Goal: Task Accomplishment & Management: Manage account settings

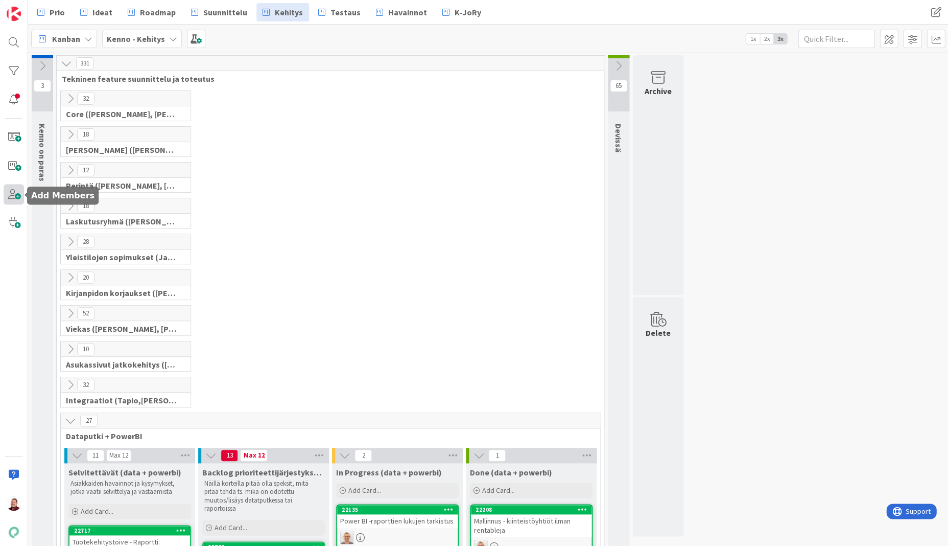
click at [15, 196] on span at bounding box center [14, 194] width 20 height 20
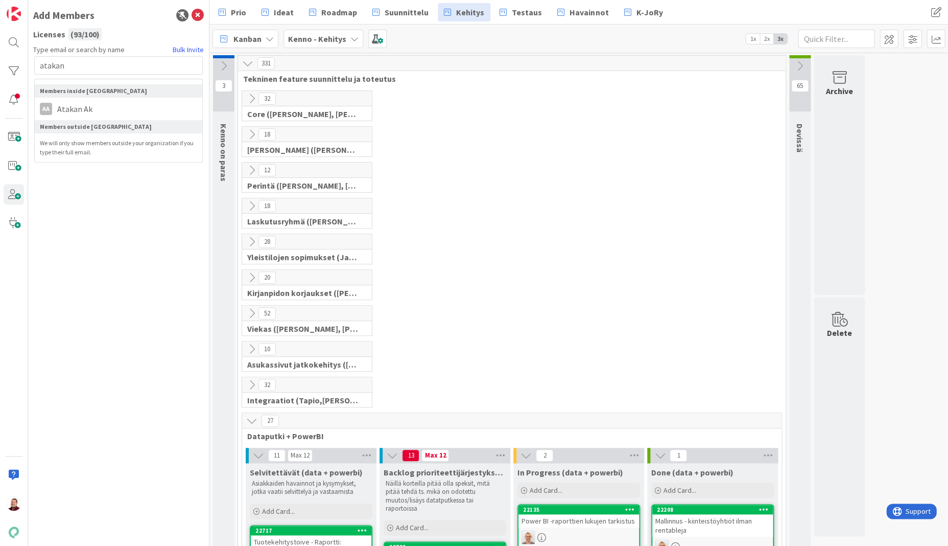
type input "awaken"
drag, startPoint x: 104, startPoint y: 42, endPoint x: 99, endPoint y: 98, distance: 56.4
click at [99, 100] on li "AA Atakan Ak" at bounding box center [119, 109] width 168 height 18
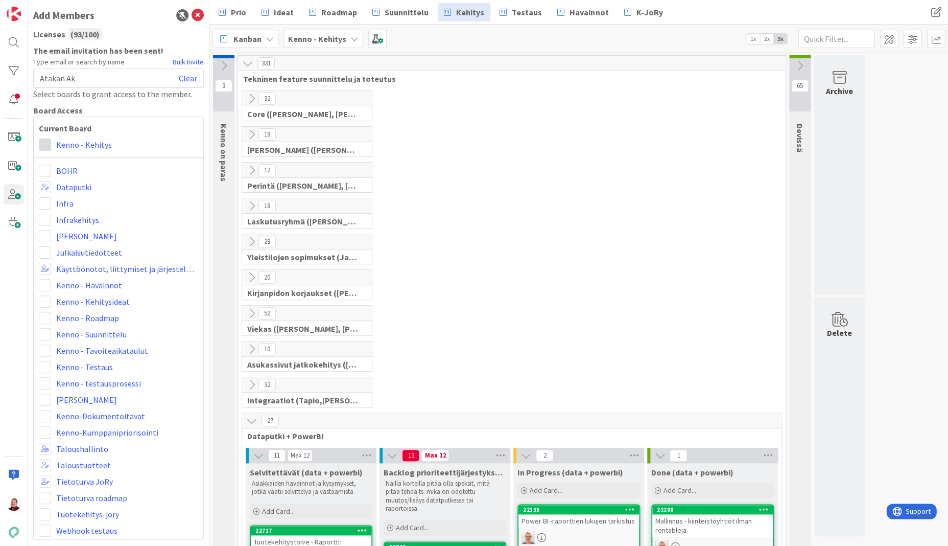
click at [47, 138] on span at bounding box center [45, 144] width 12 height 12
click at [55, 175] on link "Collaborator" at bounding box center [97, 184] width 116 height 18
click at [46, 181] on span at bounding box center [45, 187] width 12 height 12
click at [172, 164] on div "BOHR" at bounding box center [118, 170] width 159 height 12
click at [43, 312] on span at bounding box center [45, 318] width 12 height 12
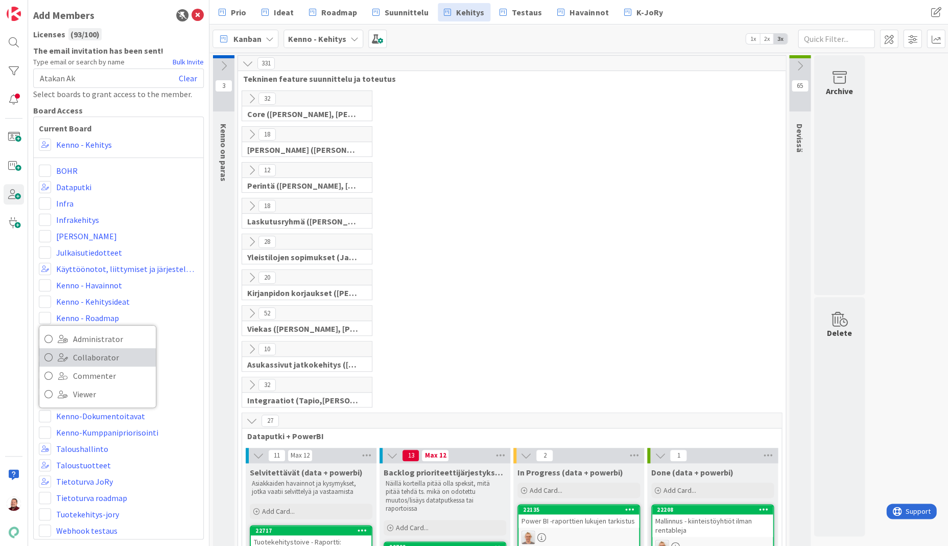
click at [55, 348] on link "Collaborator" at bounding box center [97, 357] width 116 height 18
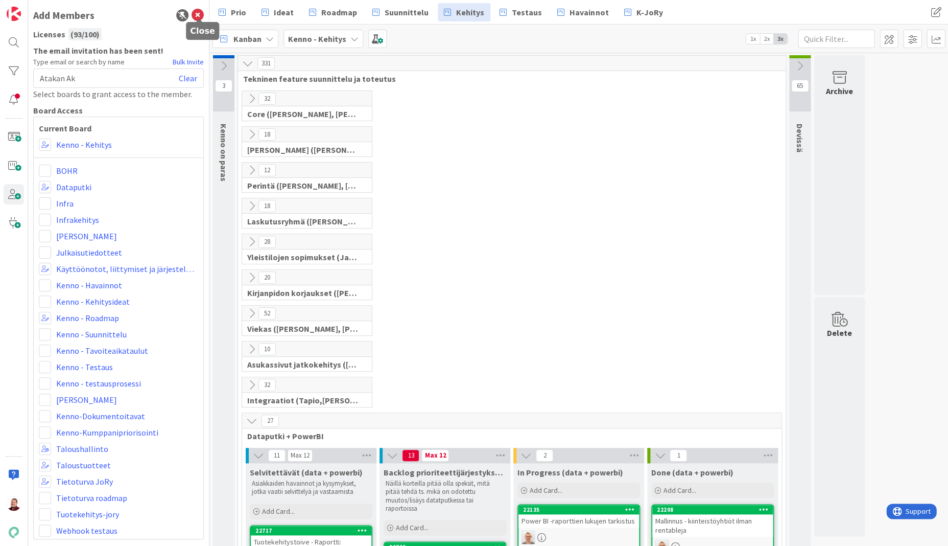
click at [201, 12] on icon at bounding box center [198, 15] width 12 height 12
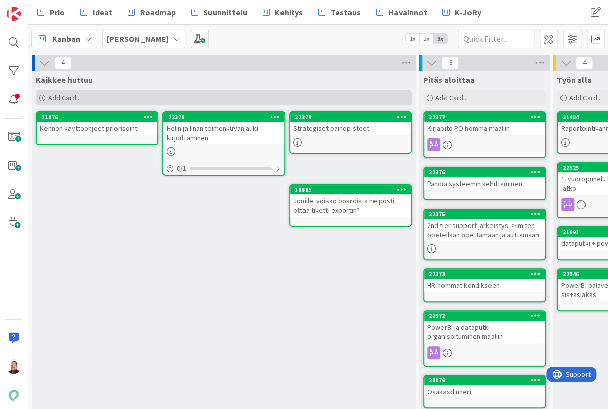
click at [127, 93] on div "Add Card..." at bounding box center [224, 97] width 376 height 15
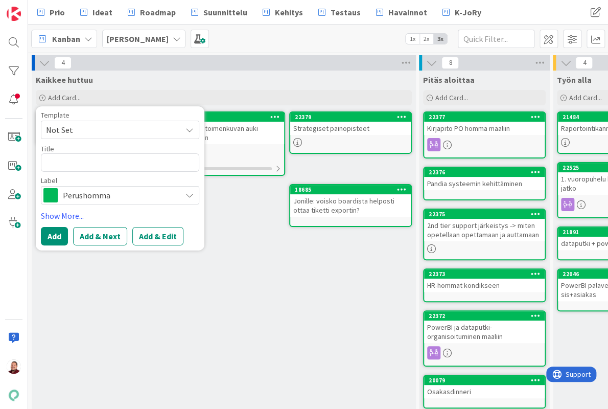
type textarea "x"
type textarea "T"
type textarea "x"
type textarea "Ty"
type textarea "x"
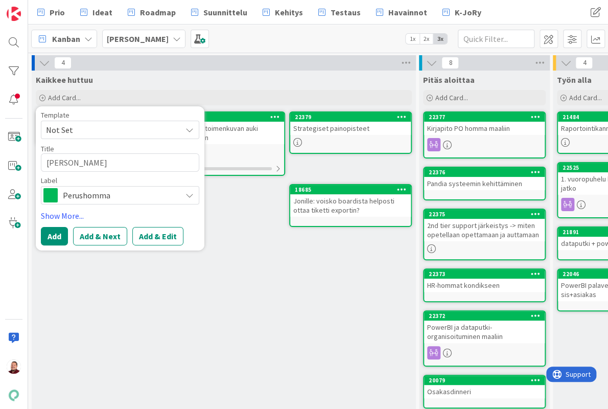
type textarea "Työ"
type textarea "x"
type textarea "Ty"
type textarea "x"
type textarea "T"
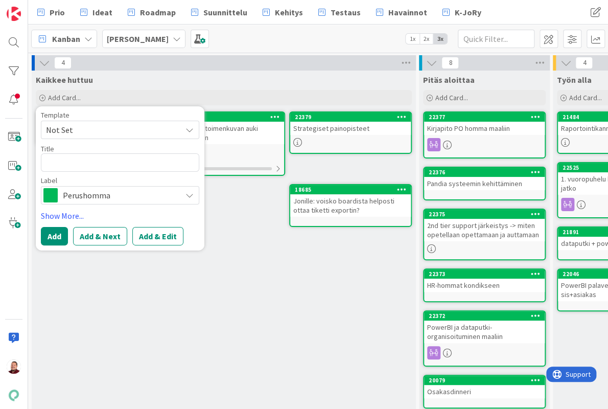
type textarea "x"
type textarea "V"
type textarea "x"
type textarea "Vu"
type textarea "x"
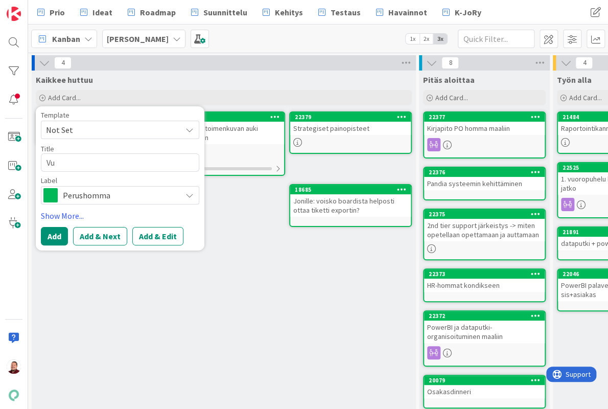
type textarea "Vuo"
type textarea "x"
type textarea "Vuor"
type textarea "x"
type textarea "Vuoro"
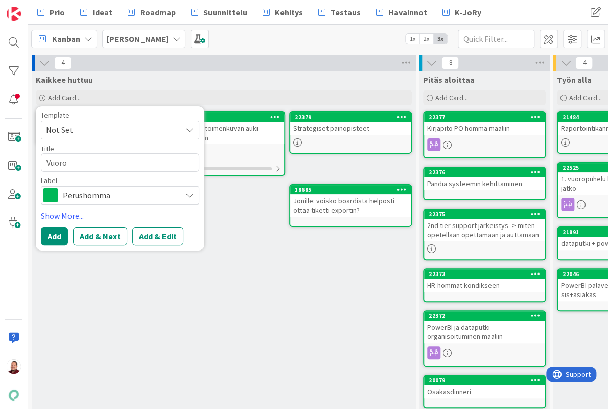
type textarea "x"
type textarea "Vuorop"
type textarea "x"
type textarea "Vuoropu"
type textarea "x"
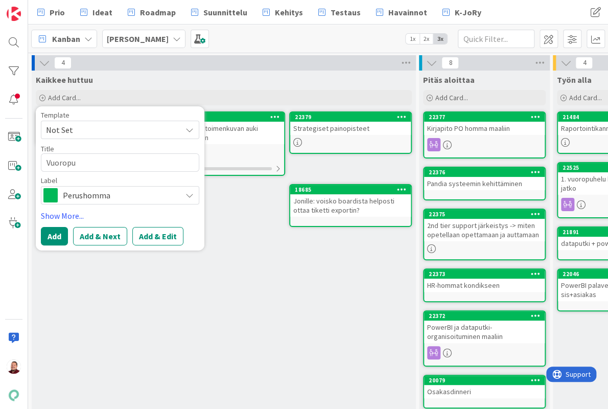
type textarea "Vuoropuh"
type textarea "x"
type textarea "Vuoropuhe"
type textarea "x"
type textarea "Vuoropuhel"
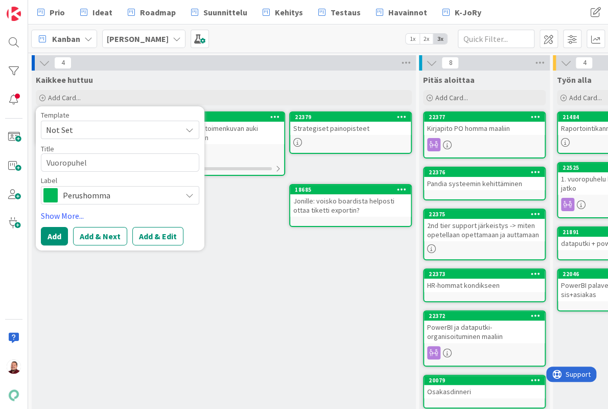
type textarea "x"
type textarea "Vuoropuhelu"
type textarea "x"
type textarea "Vuoropuheluu"
type textarea "x"
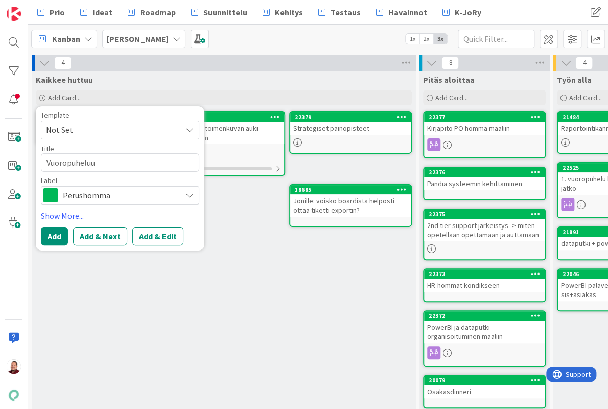
type textarea "Vuoropuheluun"
type textarea "x"
type textarea "Vuoropuheluun"
type textarea "x"
type textarea "Vuoropuheluun t"
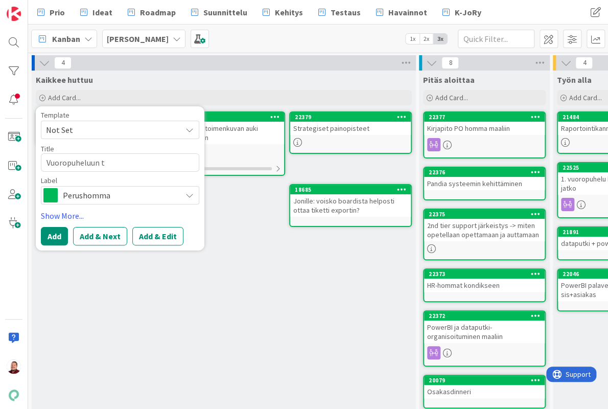
type textarea "x"
type textarea "Vuoropuheluun ty"
type textarea "x"
type textarea "Vuoropuheluun työ"
type textarea "x"
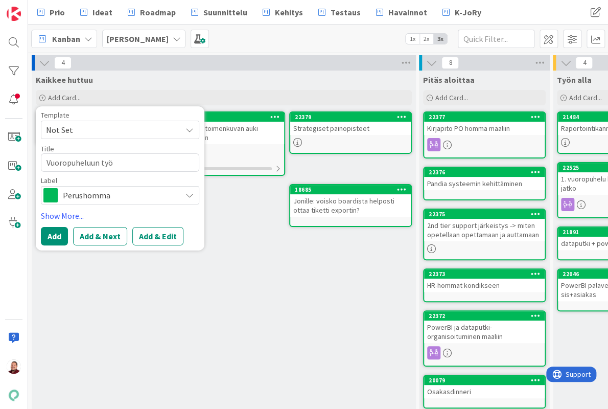
type textarea "Vuoropuheluun työn"
type textarea "x"
type textarea "Vuoropuheluun työnt"
type textarea "x"
type textarea "Vuoropuheluun työnte"
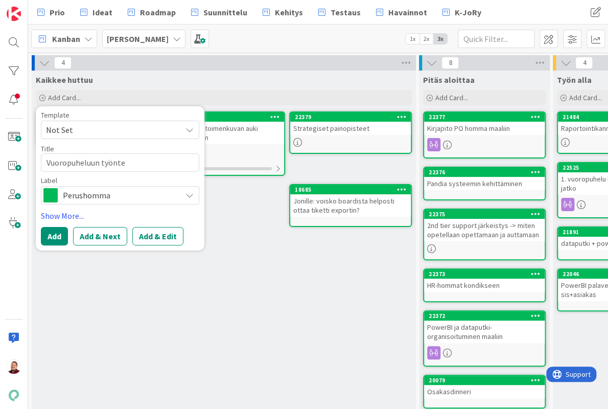
type textarea "x"
type textarea "Vuoropuheluun työntek"
type textarea "x"
type textarea "Vuoropuheluun työnteki"
type textarea "x"
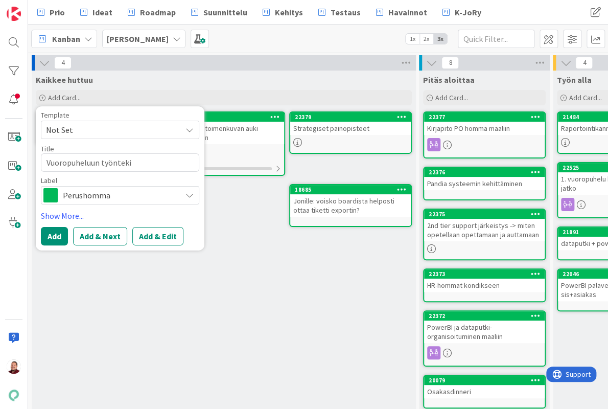
type textarea "Vuoropuheluun työntekij"
type textarea "x"
type textarea "Vuoropuheluun työntekijö"
type textarea "x"
type textarea "Vuoropuheluun työntekijöi"
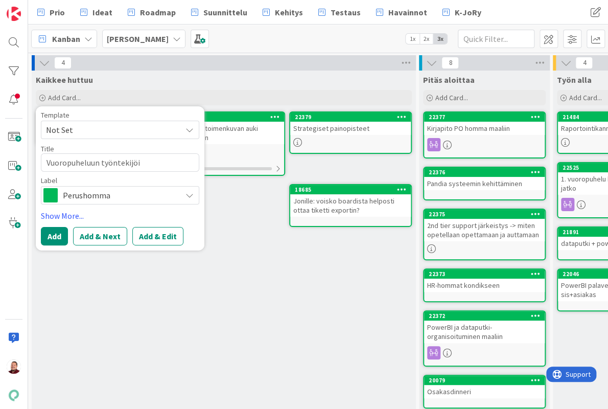
type textarea "x"
type textarea "Vuoropuheluun työntekijöid"
type textarea "x"
type textarea "Vuoropuheluun työntekijöide"
type textarea "x"
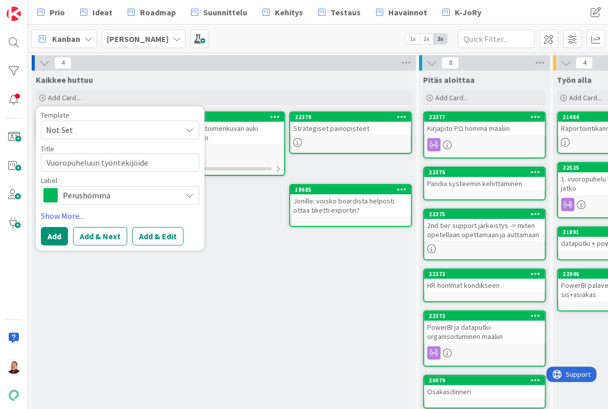
type textarea "Vuoropuheluun työntekijöiden"
type textarea "x"
type textarea "Vuoropuheluun työntekijöiden"
type textarea "x"
type textarea "Vuoropuheluun työntekijöiden k"
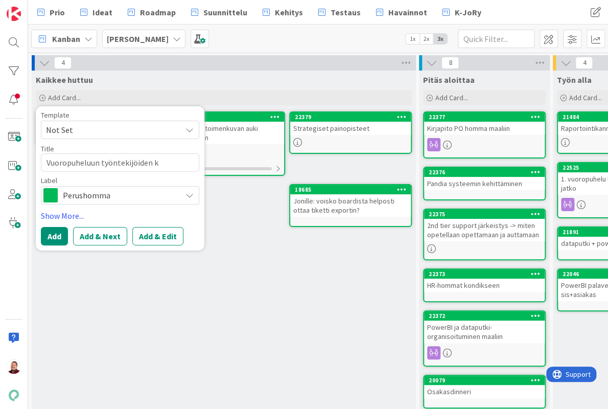
type textarea "x"
type textarea "Vuoropuheluun työntekijöiden ky"
type textarea "x"
type textarea "Vuoropuheluun työntekijöiden kys"
type textarea "x"
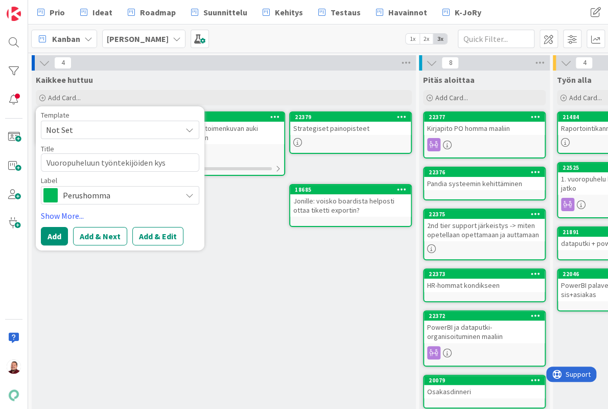
type textarea "Vuoropuheluun työntekijöiden kysy"
type textarea "x"
type textarea "Vuoropuheluun työntekijöiden kysym"
type textarea "x"
type textarea "Vuoropuheluun työntekijöiden kysymy"
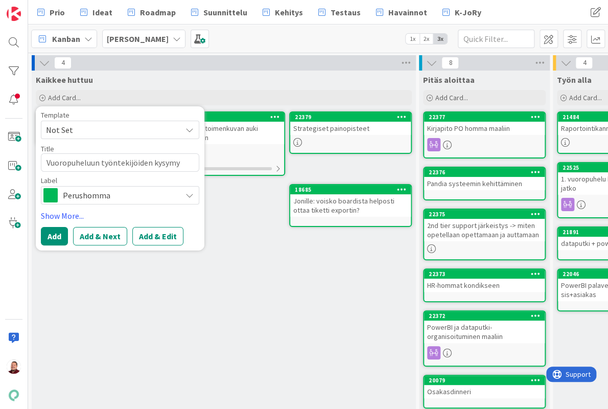
type textarea "x"
type textarea "Vuoropuheluun työntekijöiden kysymyk"
type textarea "x"
type textarea "Vuoropuheluun työntekijöiden kysymyks"
type textarea "x"
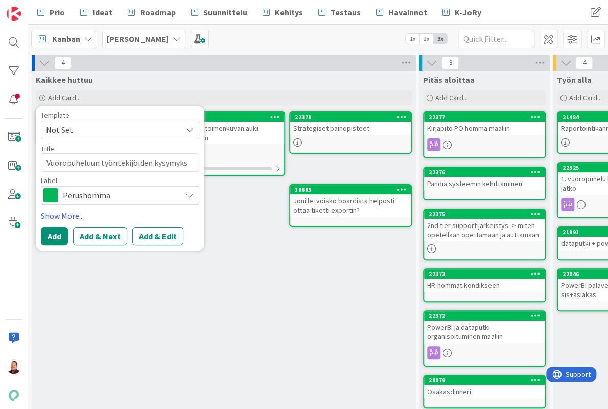
type textarea "Vuoropuheluun työntekijöiden kysymyksi"
type textarea "x"
type textarea "Vuoropuheluun työntekijöiden kysymyksiä"
click at [145, 227] on button "Add & Edit" at bounding box center [157, 236] width 51 height 18
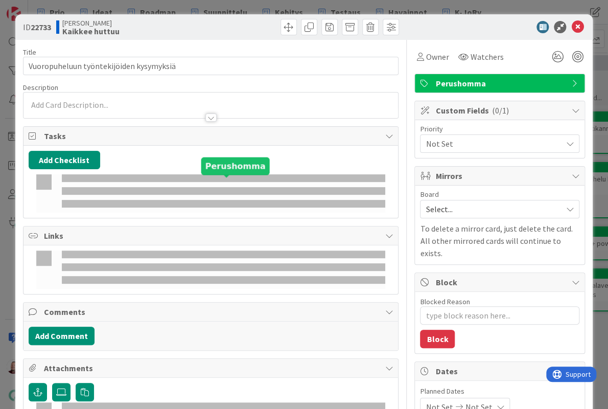
type textarea "x"
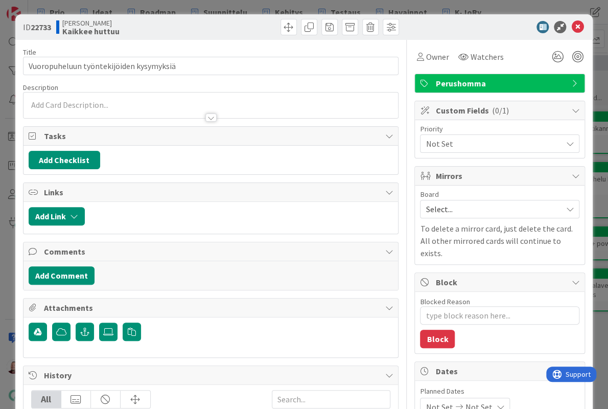
click at [88, 92] on div at bounding box center [210, 105] width 375 height 26
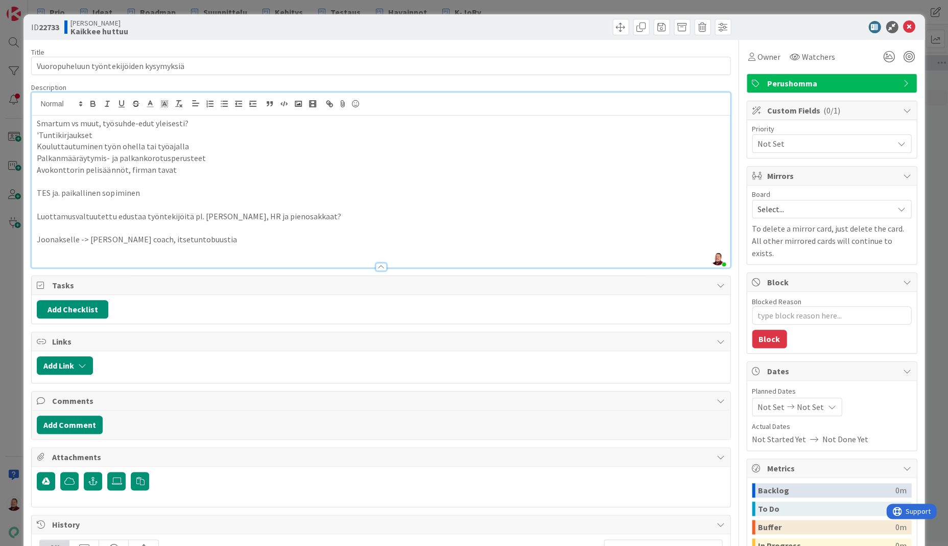
drag, startPoint x: 192, startPoint y: 207, endPoint x: 33, endPoint y: 207, distance: 159.4
click at [33, 207] on div "Smartum vs muut, työsuhde-edut yleisesti? 'Tuntikirjaukset Kouluttautuminen työ…" at bounding box center [381, 191] width 698 height 152
click at [607, 24] on icon at bounding box center [909, 27] width 12 height 12
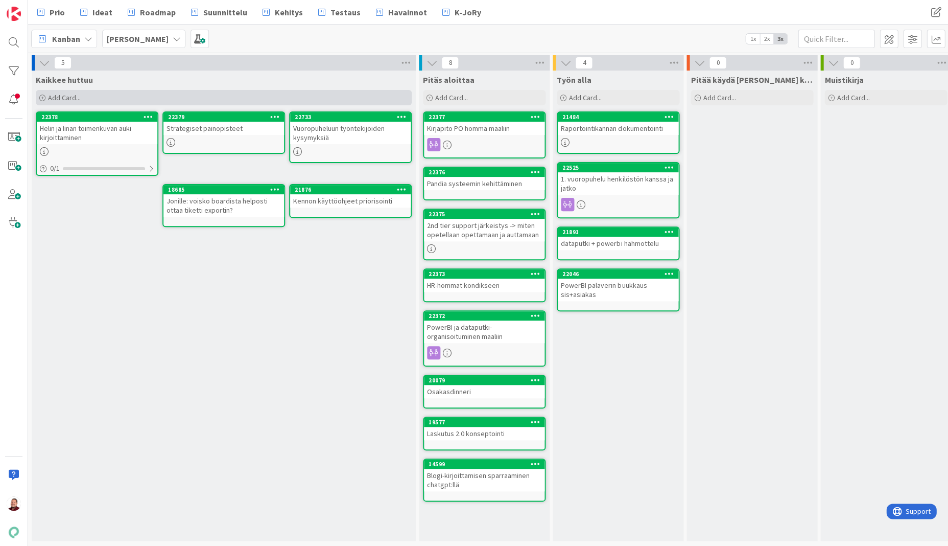
click at [303, 90] on div "Add Card..." at bounding box center [224, 97] width 376 height 15
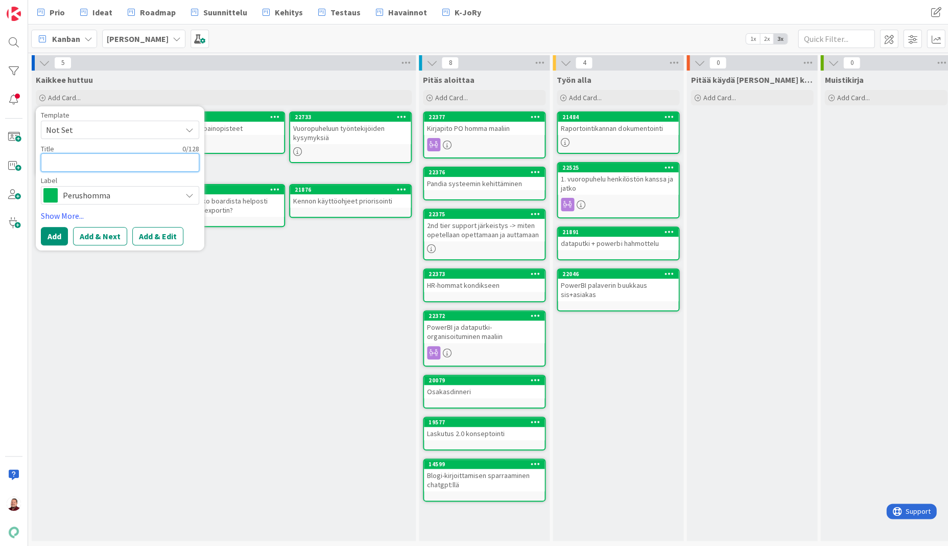
type textarea "x"
type textarea "J"
type textarea "x"
type textarea "Jo"
type textarea "x"
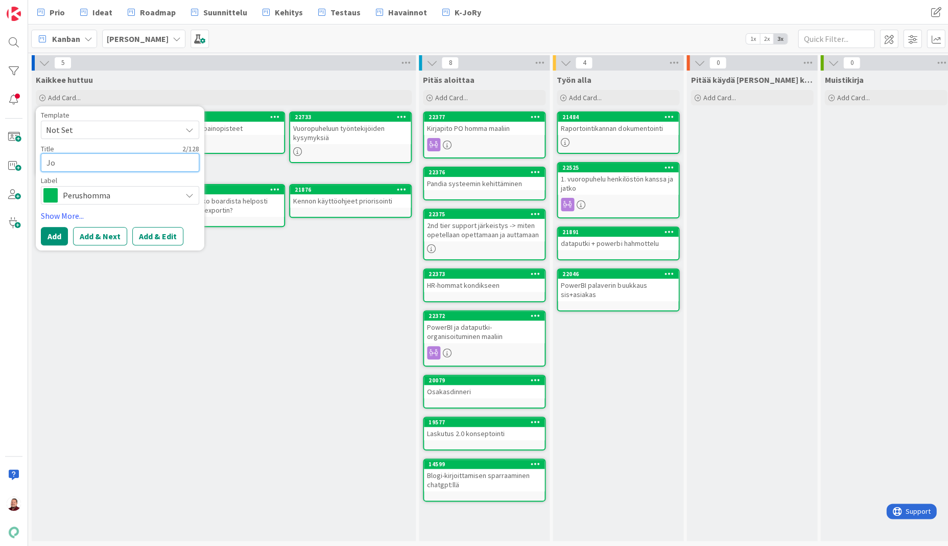
type textarea "Joo"
type textarea "x"
type textarea "Jo"
type textarea "x"
type textarea "J"
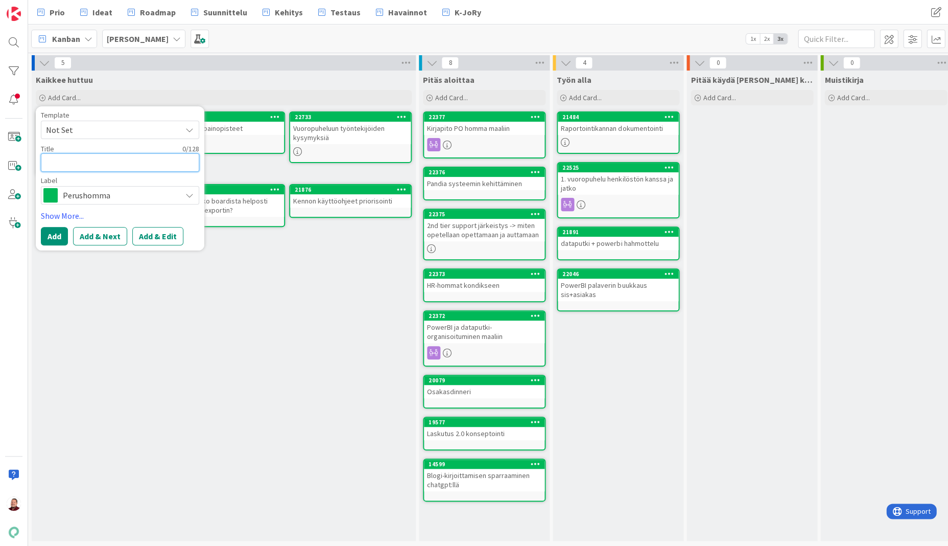
type textarea "x"
type textarea "E"
type textarea "x"
type textarea "Es"
type textarea "x"
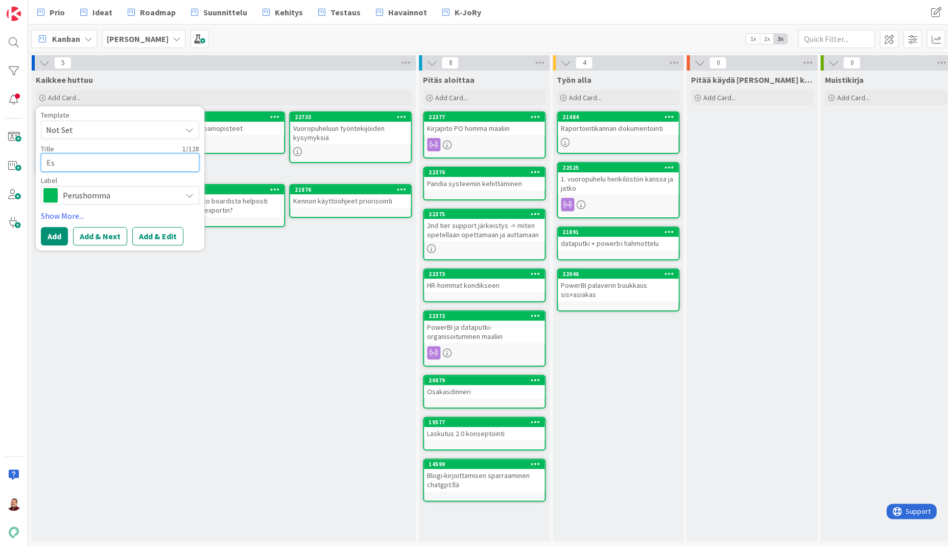
type textarea "Esi"
type textarea "x"
type textarea "Esim"
type textarea "x"
type textarea "Esimi"
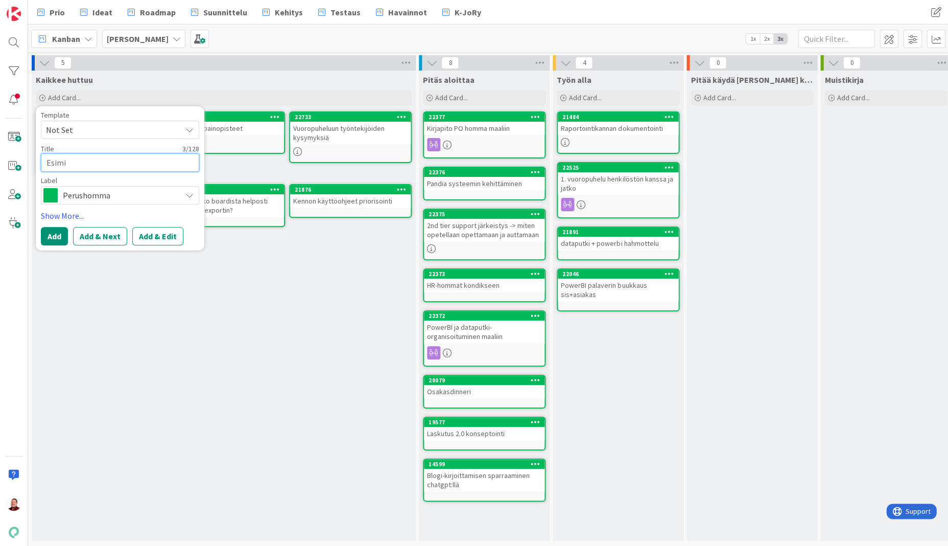
type textarea "x"
type textarea "Esimie"
type textarea "x"
type textarea "Esimies"
type textarea "x"
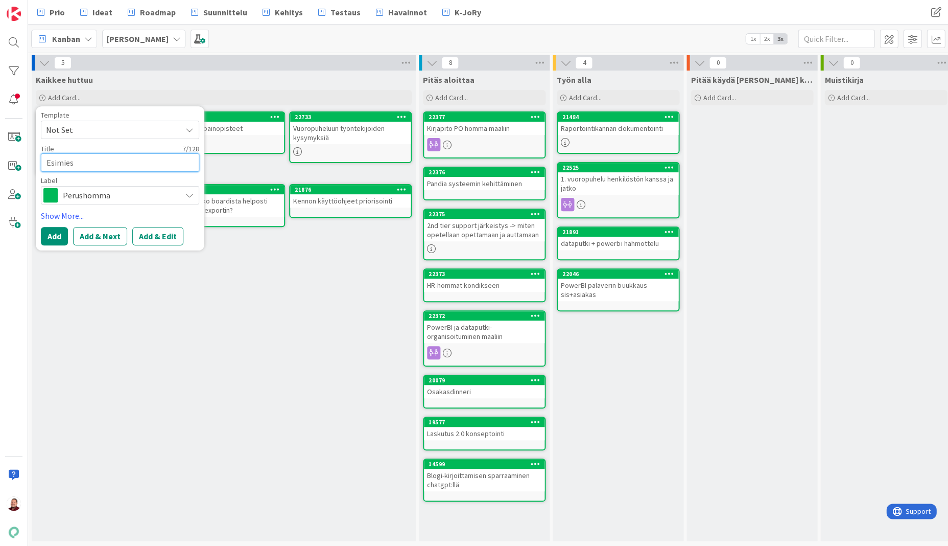
type textarea "Esimiest"
type textarea "x"
type textarea "Esimiesty"
type textarea "x"
type textarea "Esimiestyö"
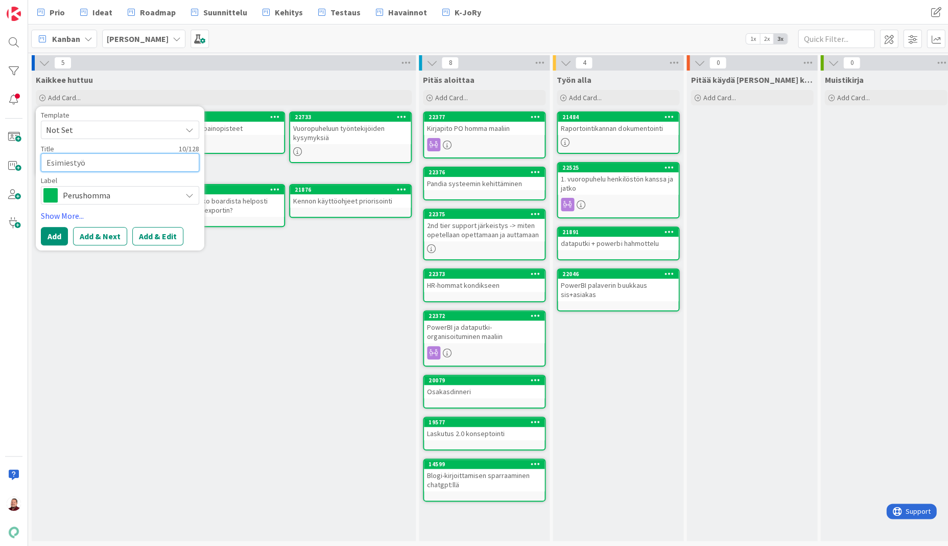
type textarea "x"
type textarea "Esimiestyö:"
type textarea "x"
type textarea "Esimiestyö:"
type textarea "x"
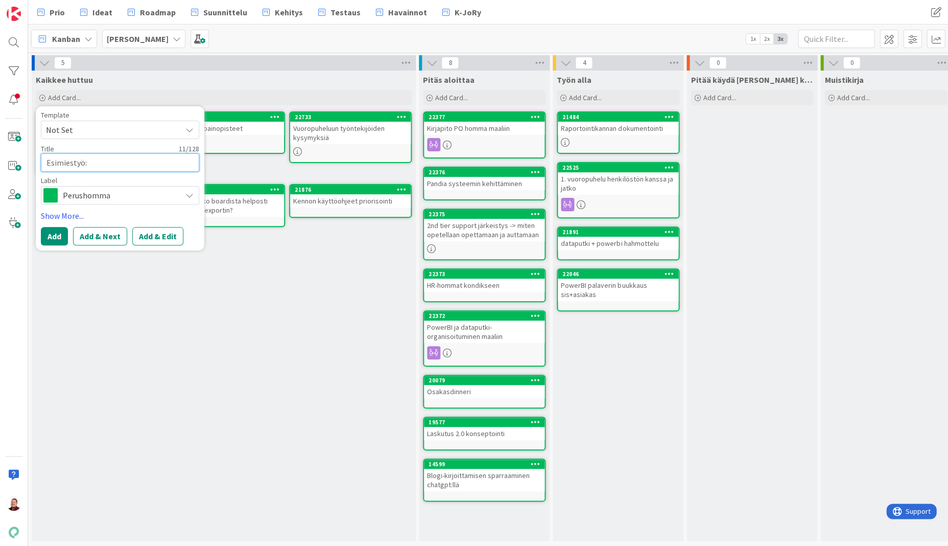
type textarea "Esimiestyö: J"
type textarea "x"
type textarea "Esimiestyö: Jo"
type textarea "x"
type textarea "Esimiestyö: Joo"
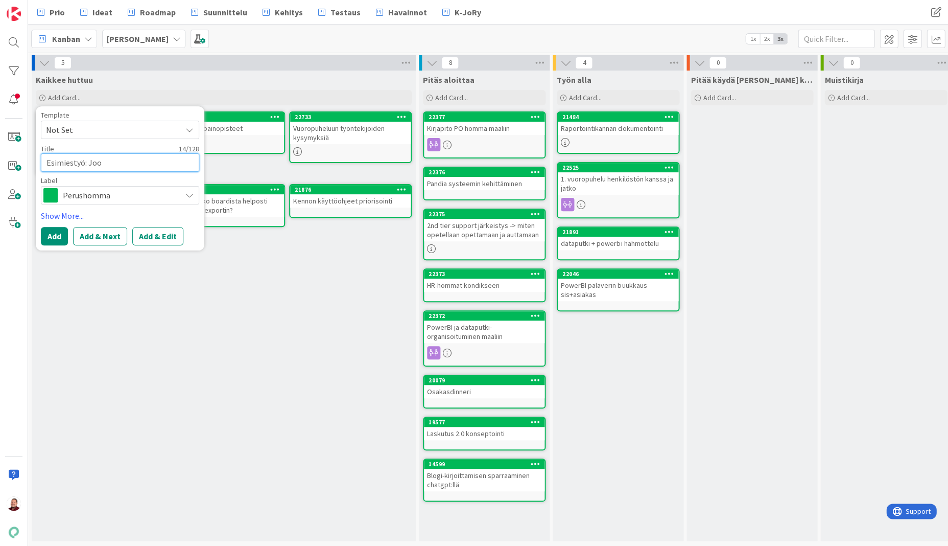
type textarea "x"
type textarea "Esimiestyö: Joon"
type textarea "x"
type textarea "Esimiestyö: Joona"
type textarea "x"
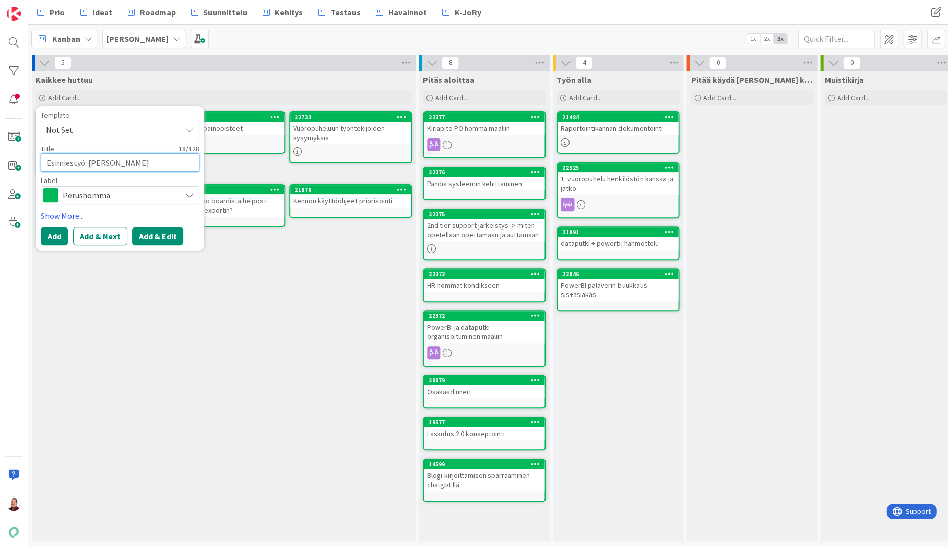
type textarea "Esimiestyö: Joonas"
click at [154, 227] on button "Add & Edit" at bounding box center [157, 236] width 51 height 18
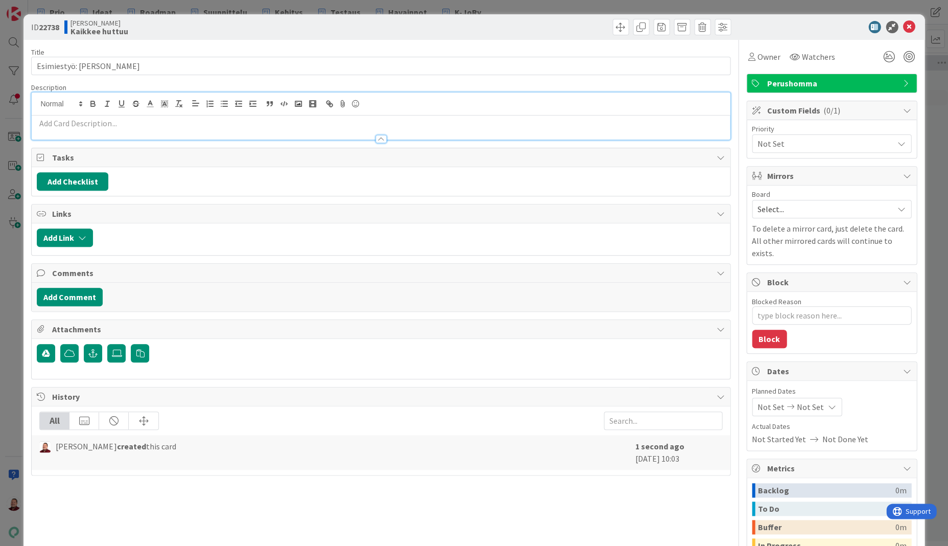
click at [106, 98] on div at bounding box center [381, 115] width 698 height 47
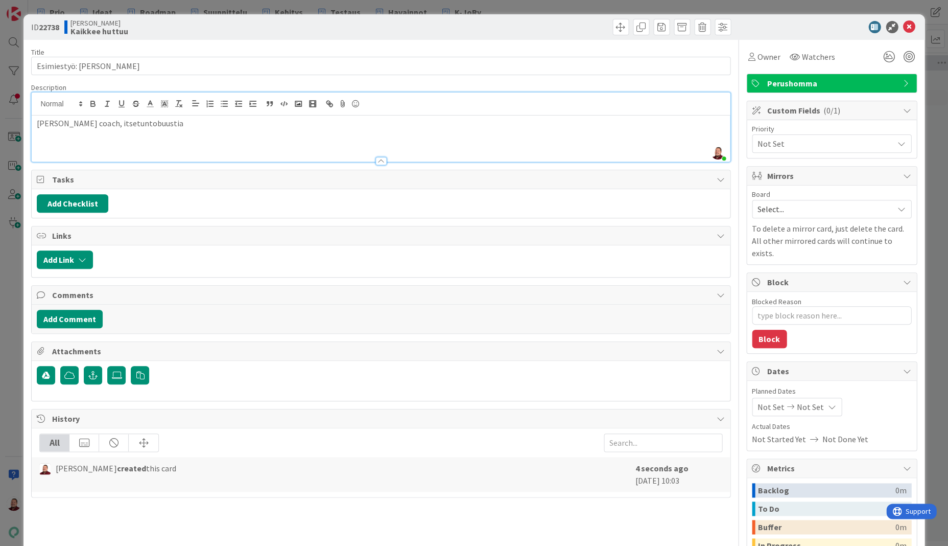
type textarea "x"
click at [607, 27] on div at bounding box center [826, 27] width 181 height 12
click at [607, 26] on icon at bounding box center [909, 27] width 12 height 12
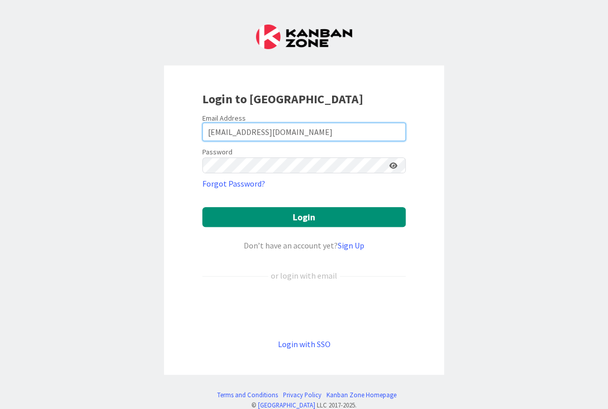
type input "[EMAIL_ADDRESS][DOMAIN_NAME]"
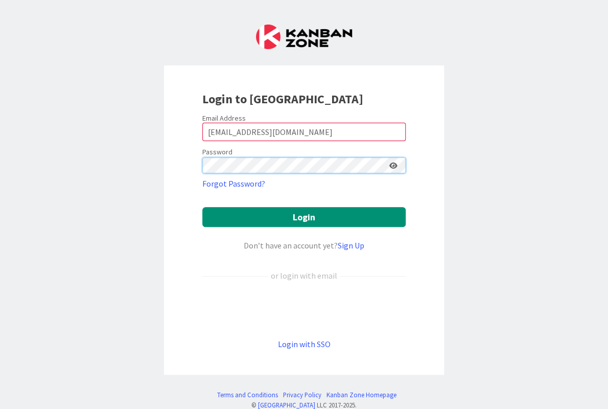
click at [0, 408] on com-1password-button at bounding box center [0, 409] width 0 height 0
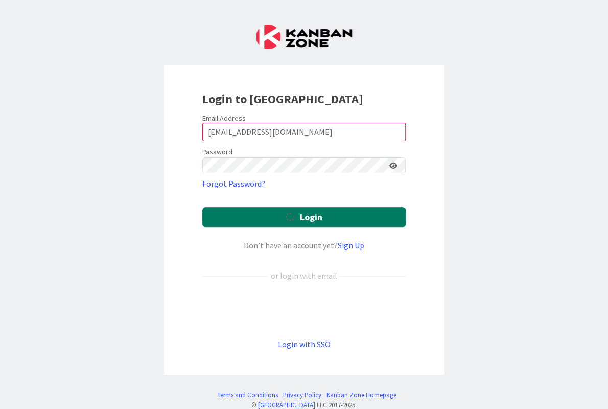
click at [279, 207] on button "Login" at bounding box center [303, 217] width 203 height 20
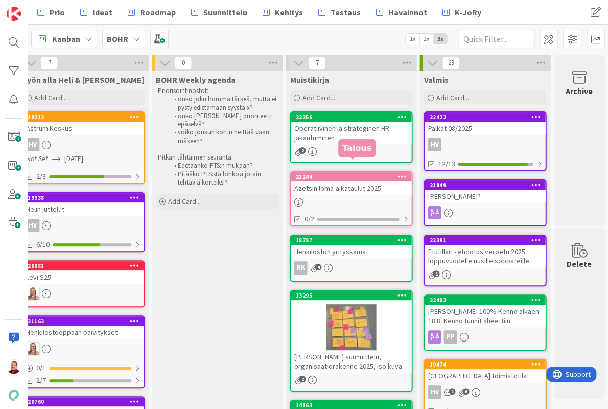
scroll to position [0, 550]
click at [346, 127] on div "Operatiivinen ja strateginen HR jakautuminen" at bounding box center [351, 133] width 121 height 22
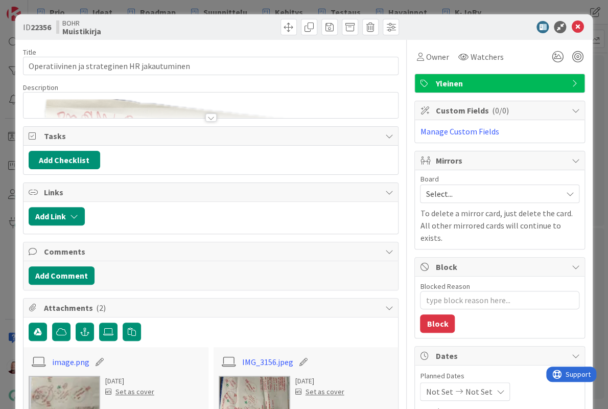
click at [213, 113] on div at bounding box center [210, 117] width 11 height 8
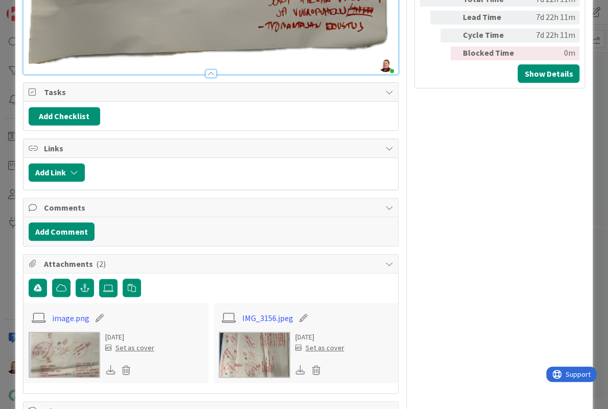
scroll to position [601, 0]
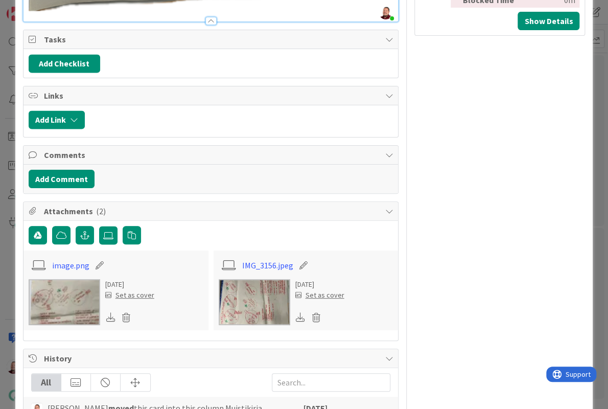
click at [70, 279] on img at bounding box center [65, 302] width 72 height 46
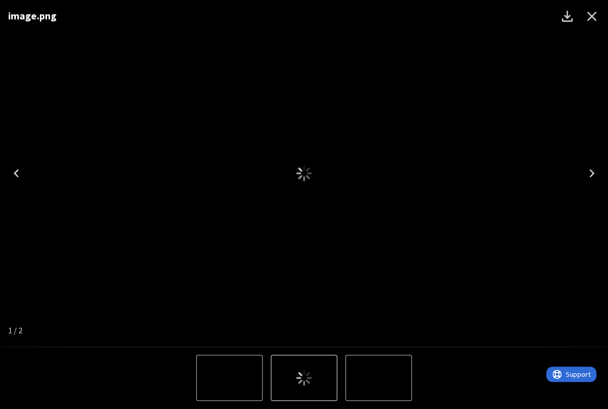
click at [591, 18] on icon "Close" at bounding box center [591, 16] width 16 height 16
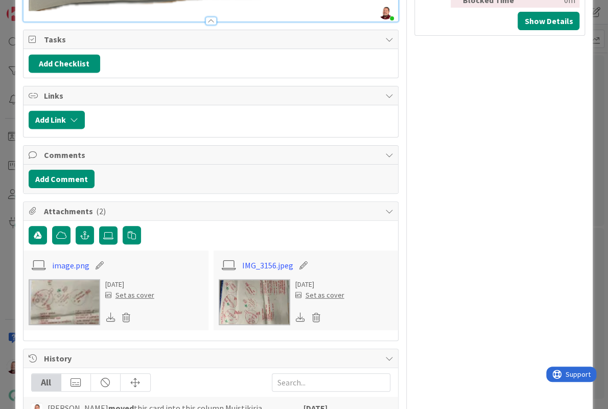
type textarea "x"
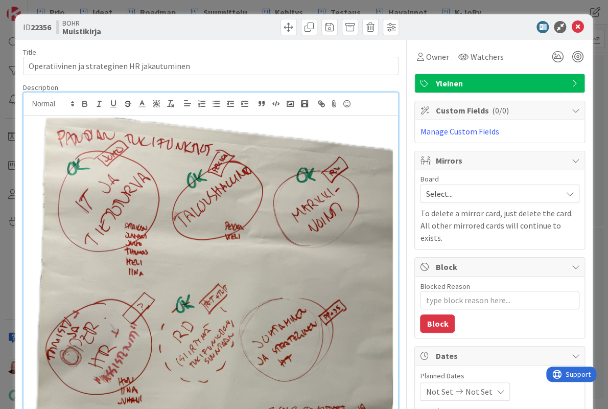
scroll to position [0, 0]
click at [576, 25] on icon at bounding box center [577, 27] width 12 height 12
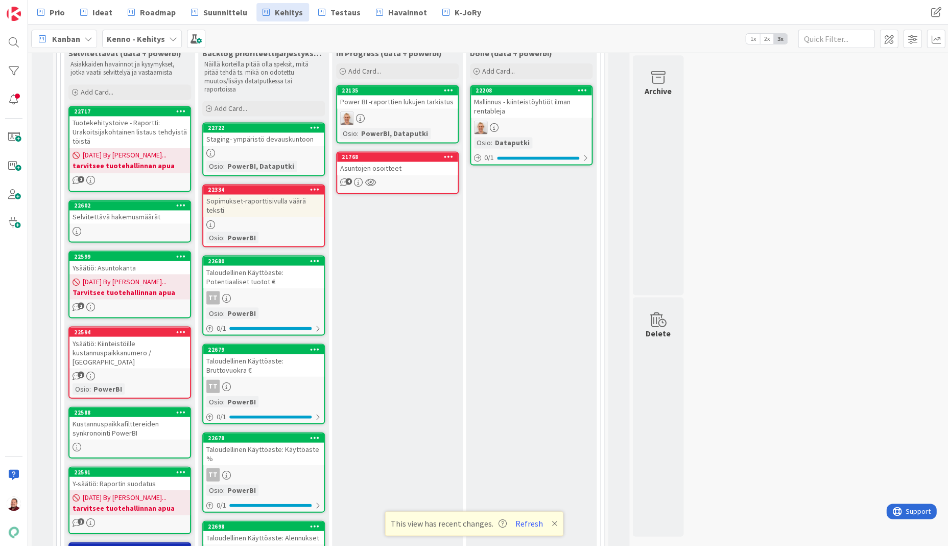
scroll to position [482, 0]
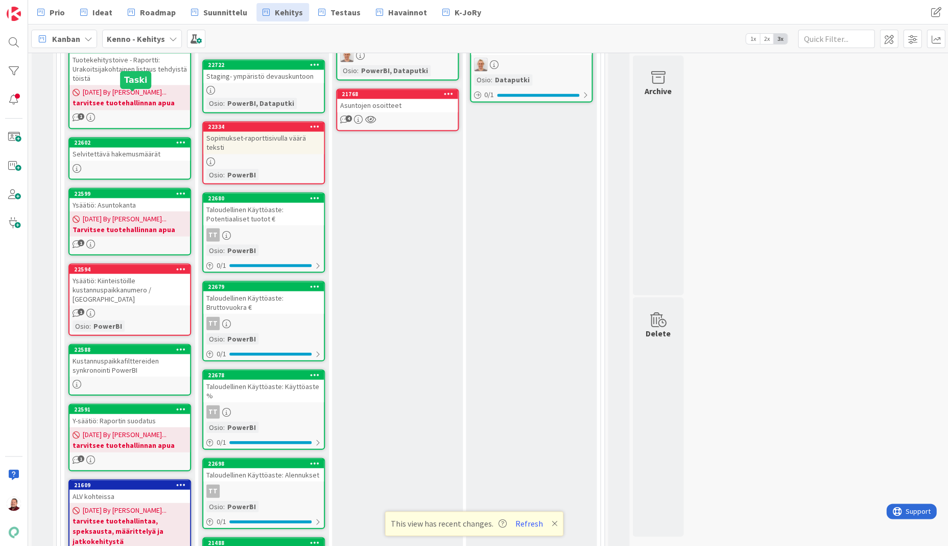
click at [119, 147] on div "Selvitettävä hakemusmäärät" at bounding box center [129, 153] width 121 height 13
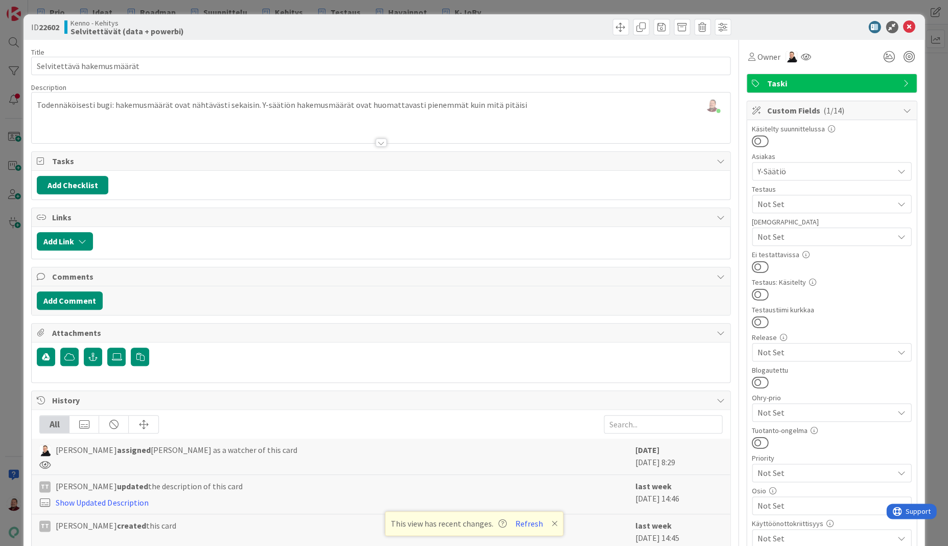
click at [788, 25] on div at bounding box center [826, 27] width 181 height 12
click at [910, 28] on icon at bounding box center [909, 27] width 12 height 12
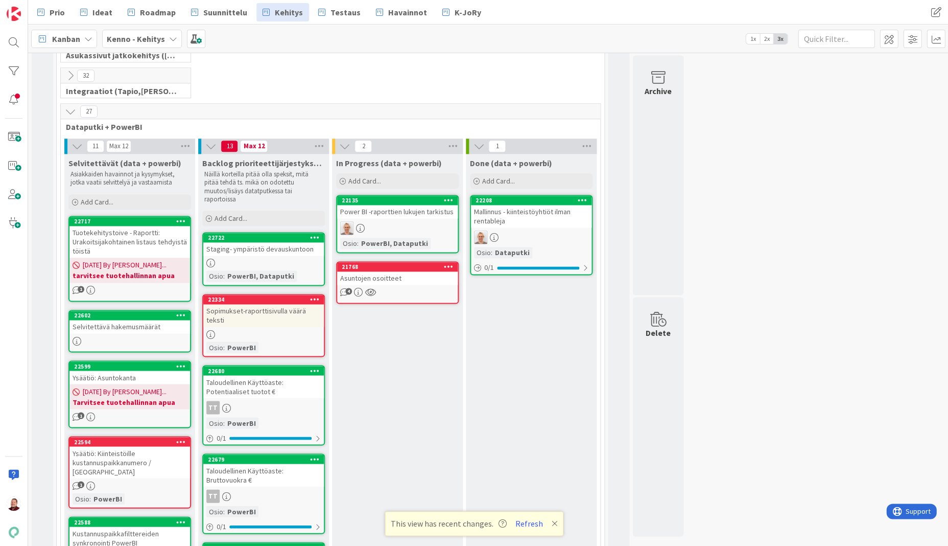
click at [385, 205] on div "Power BI -raporttien lukujen tarkistus" at bounding box center [397, 211] width 121 height 13
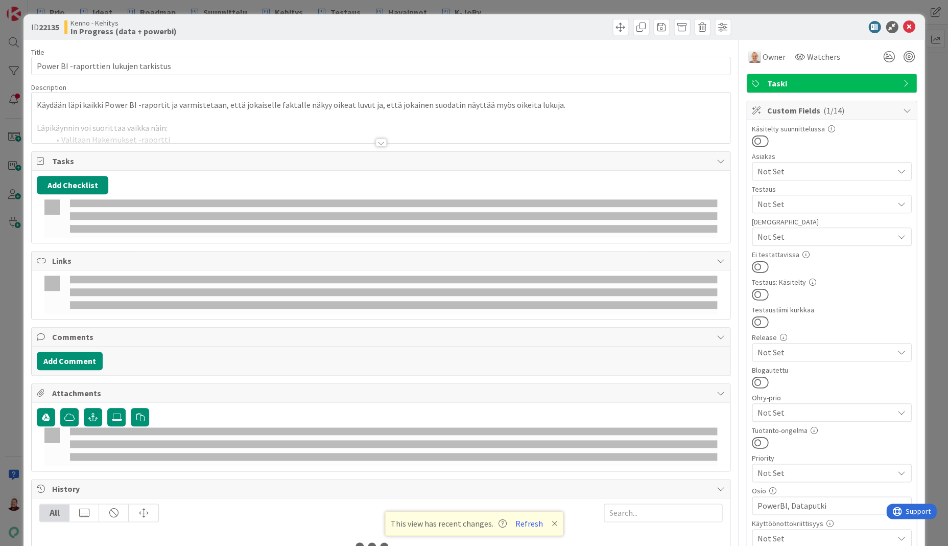
type textarea "x"
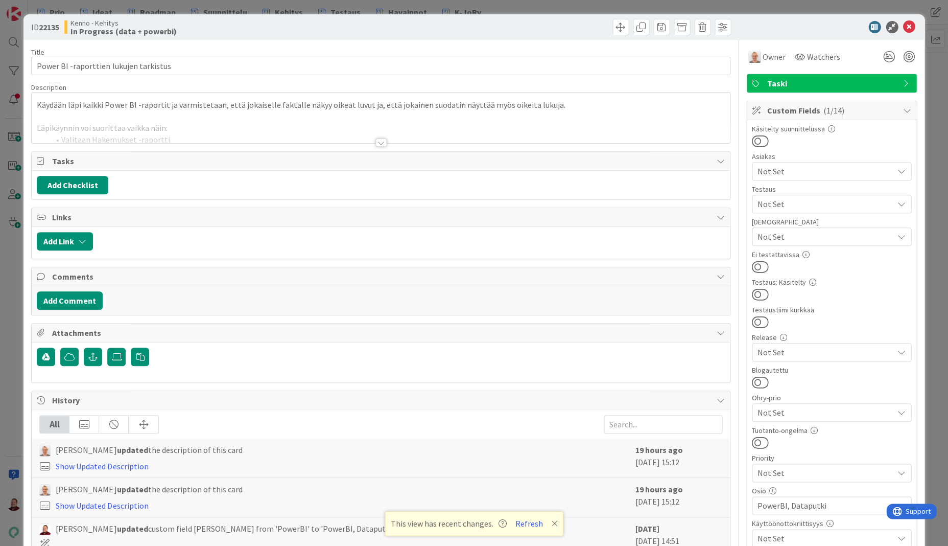
click at [377, 138] on div at bounding box center [380, 142] width 11 height 8
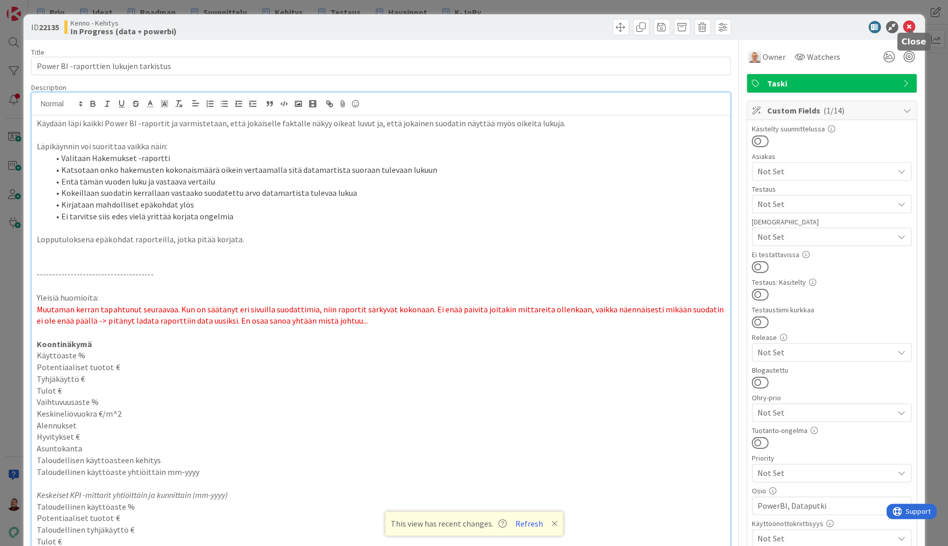
click at [911, 27] on icon at bounding box center [909, 27] width 12 height 12
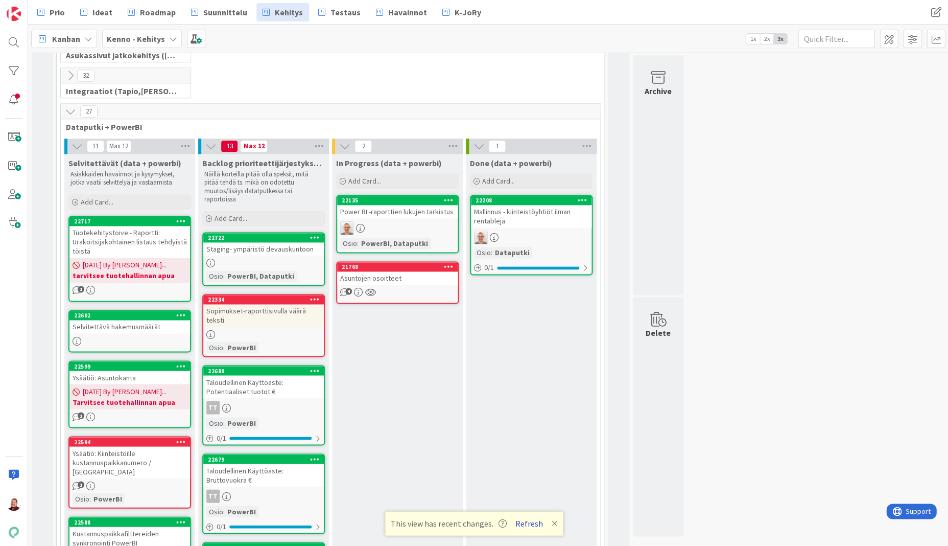
click at [515, 529] on button "Refresh" at bounding box center [529, 522] width 35 height 13
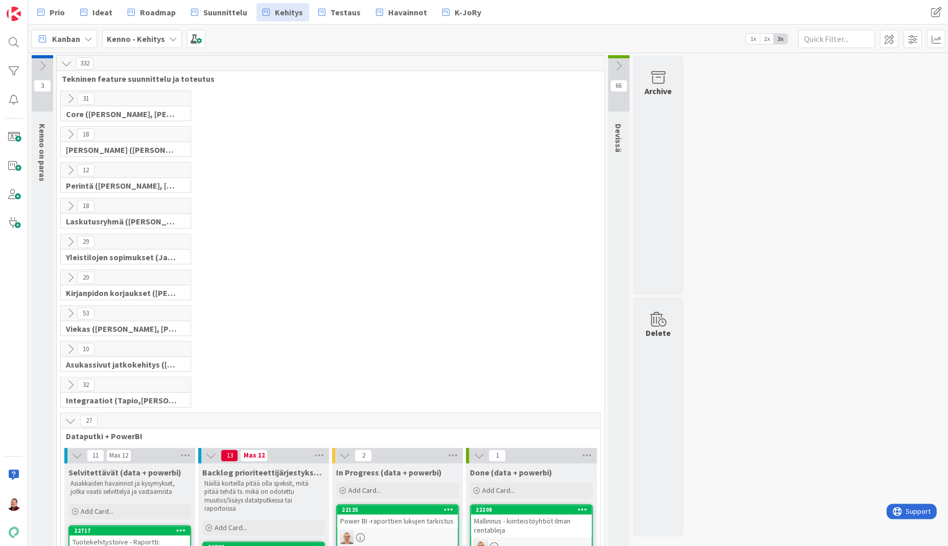
scroll to position [229, 0]
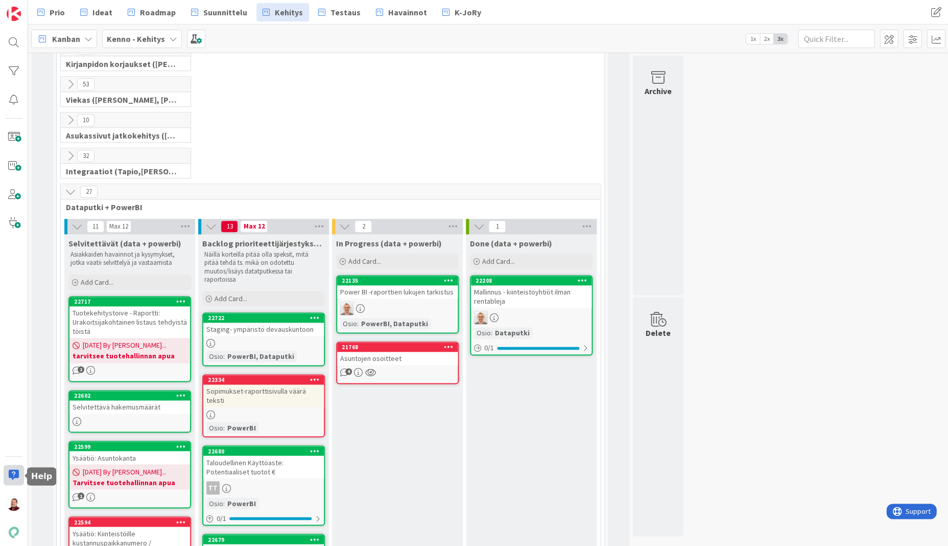
click at [12, 472] on div at bounding box center [14, 474] width 20 height 20
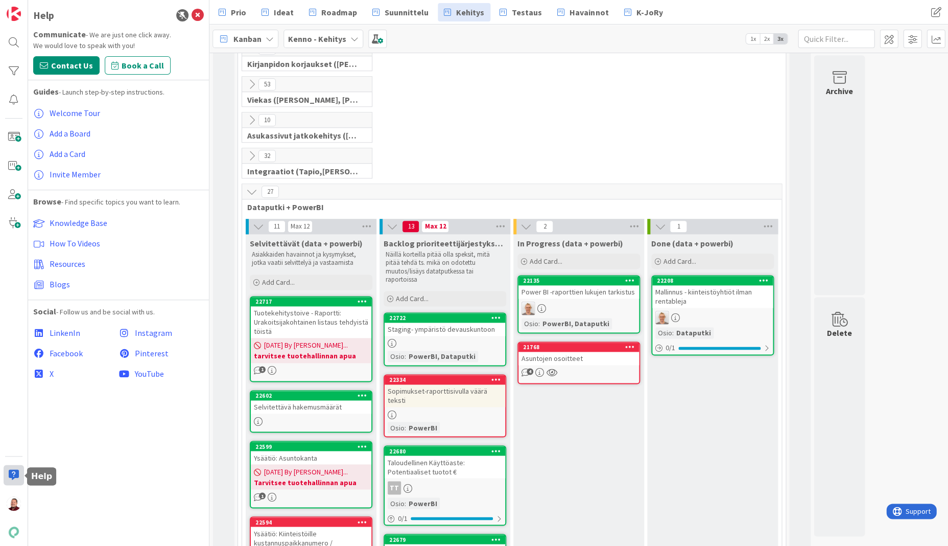
click at [12, 472] on div at bounding box center [14, 474] width 20 height 20
click at [200, 14] on icon at bounding box center [198, 15] width 12 height 12
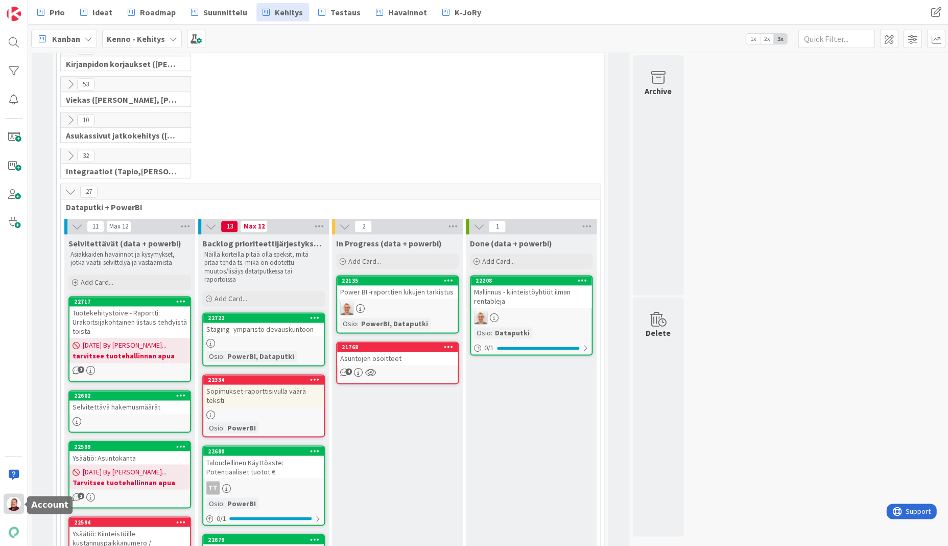
click at [10, 506] on img at bounding box center [14, 503] width 14 height 14
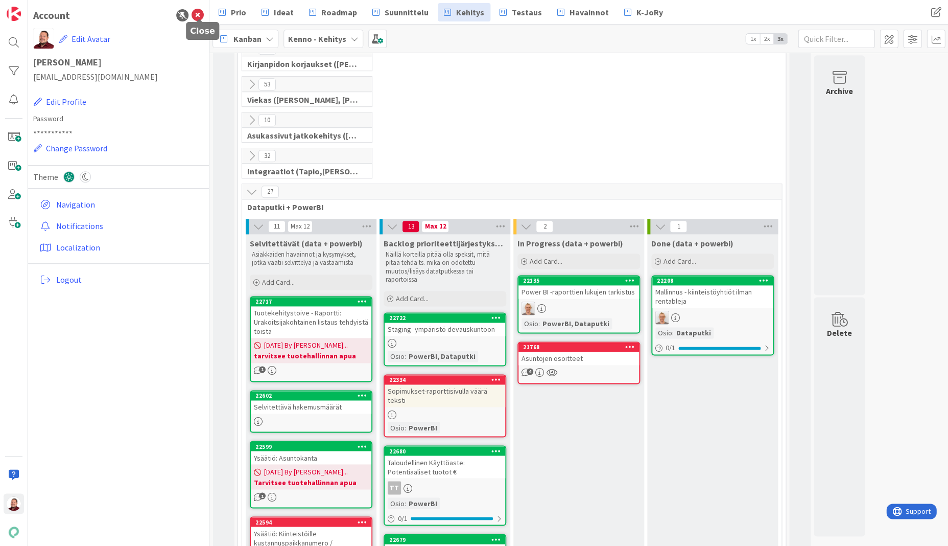
click at [196, 16] on icon at bounding box center [198, 15] width 12 height 12
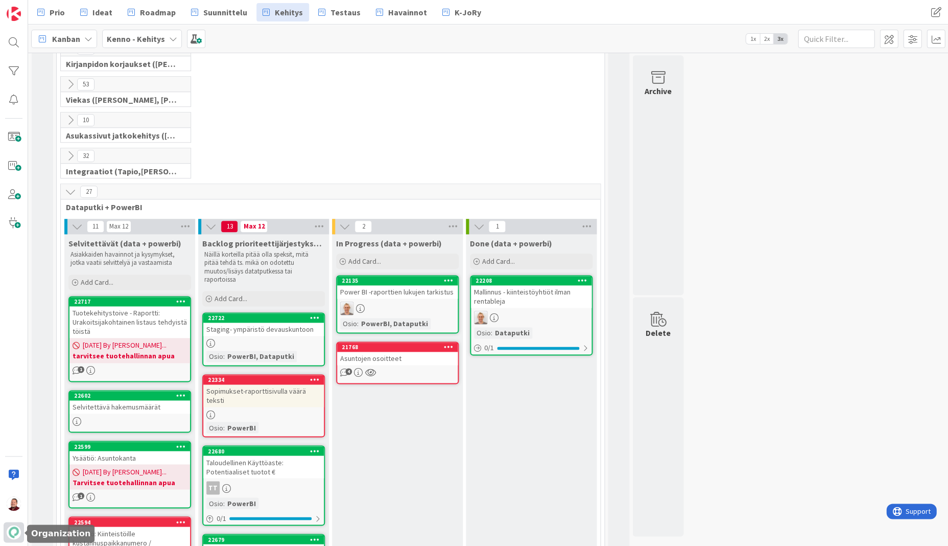
click at [14, 533] on img at bounding box center [14, 532] width 14 height 14
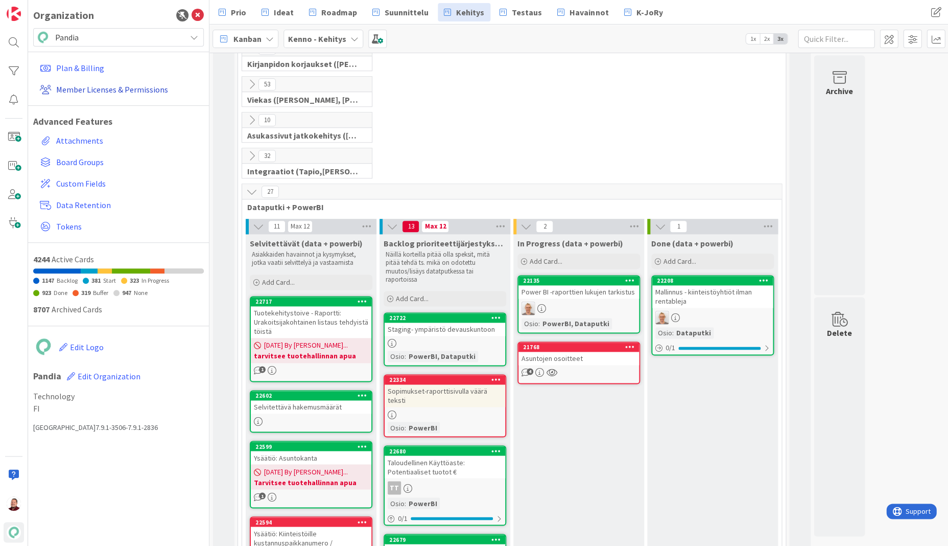
click at [87, 83] on link "Member Licenses & Permissions" at bounding box center [120, 89] width 168 height 18
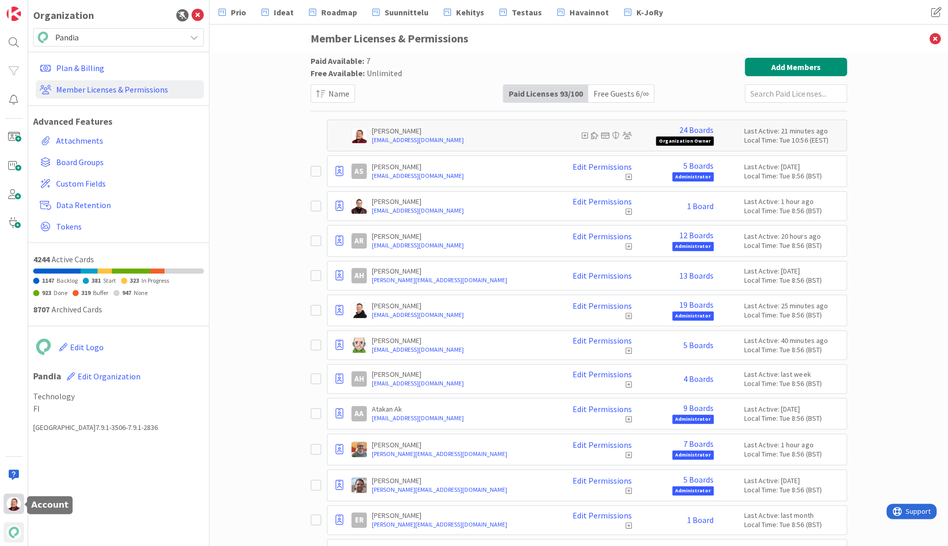
click at [14, 505] on img at bounding box center [14, 503] width 14 height 14
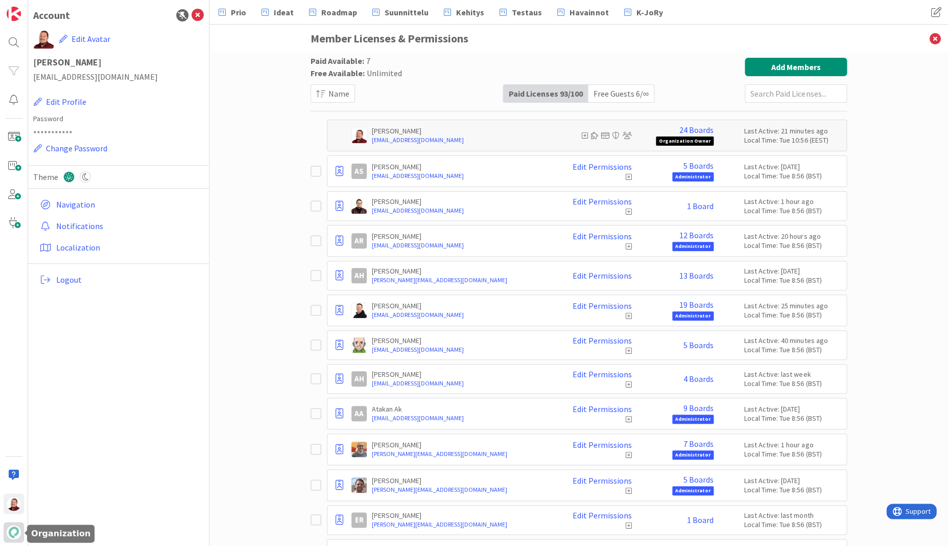
click at [12, 535] on img at bounding box center [14, 532] width 14 height 14
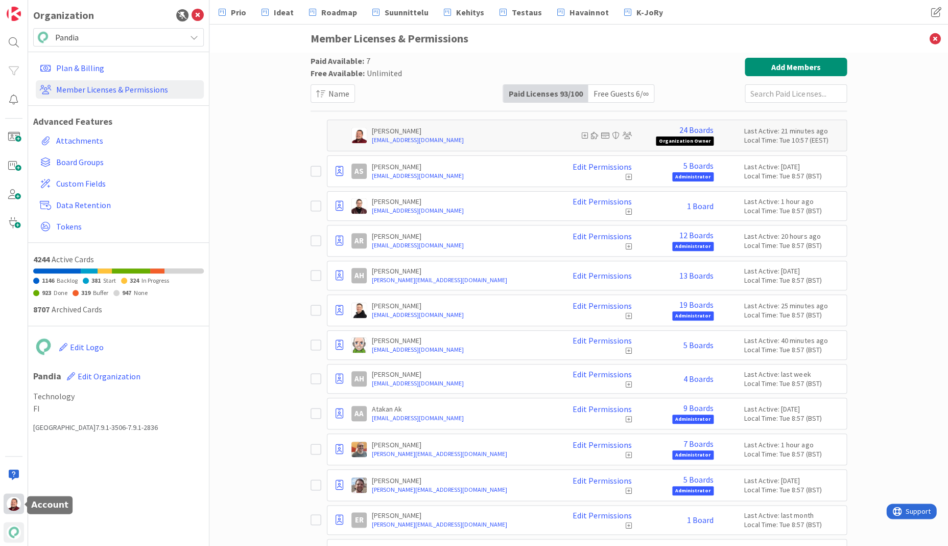
click at [10, 509] on img at bounding box center [14, 503] width 14 height 14
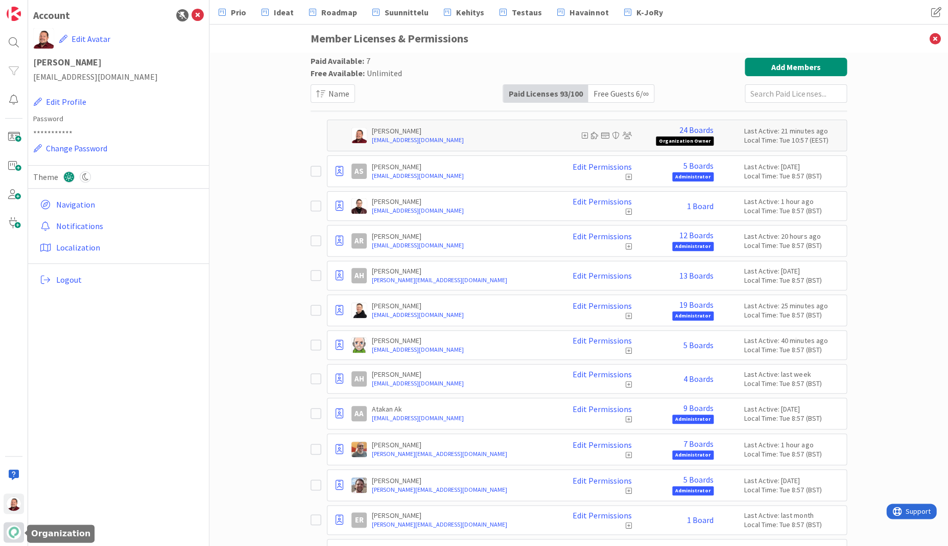
click at [8, 537] on img at bounding box center [14, 532] width 14 height 14
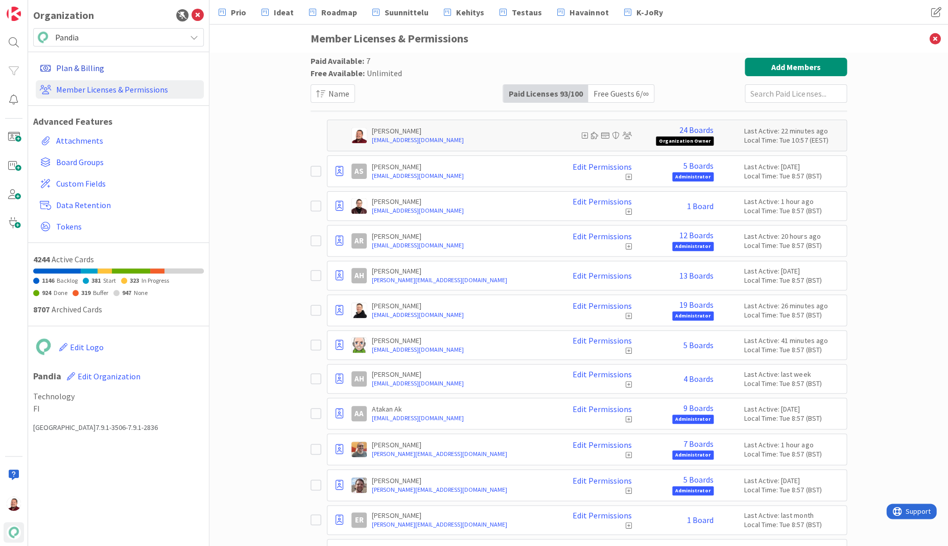
click at [66, 61] on link "Plan & Billing" at bounding box center [120, 68] width 168 height 18
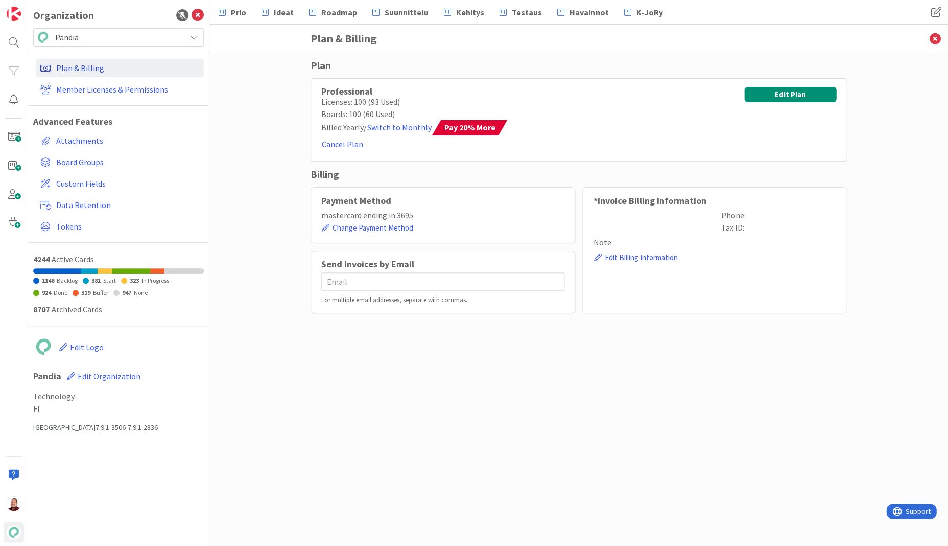
type input "[EMAIL_ADDRESS][DOMAIN_NAME]"
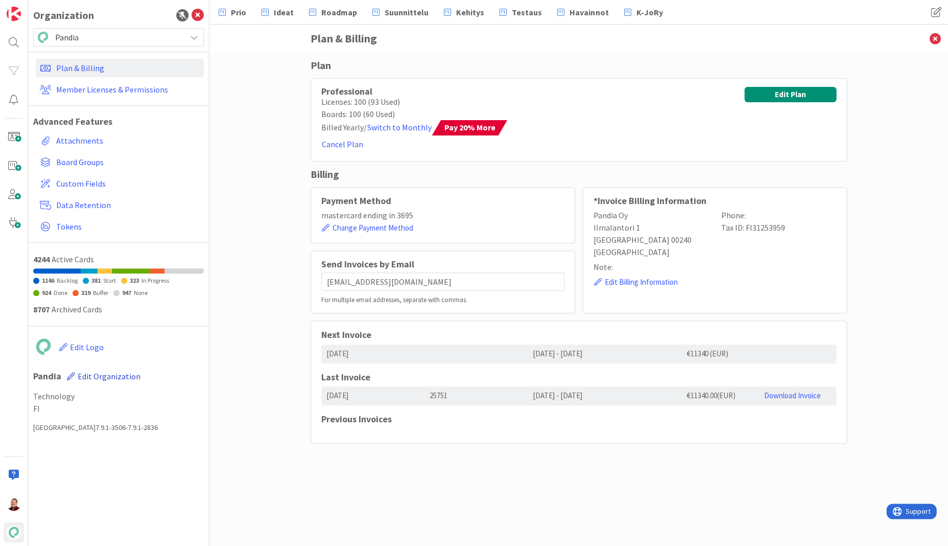
click at [84, 371] on span "Edit Organization" at bounding box center [109, 376] width 63 height 10
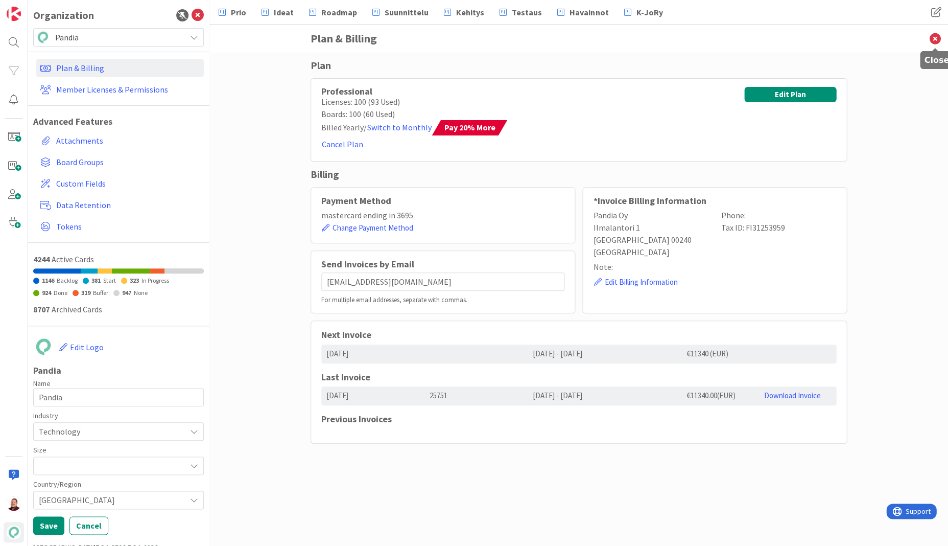
click at [937, 34] on icon at bounding box center [935, 39] width 27 height 28
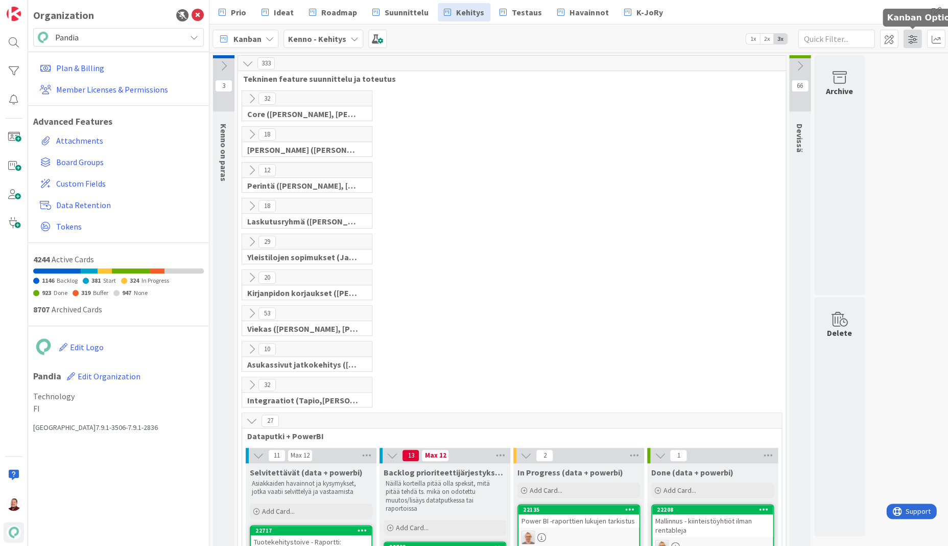
click at [911, 39] on span at bounding box center [912, 39] width 18 height 18
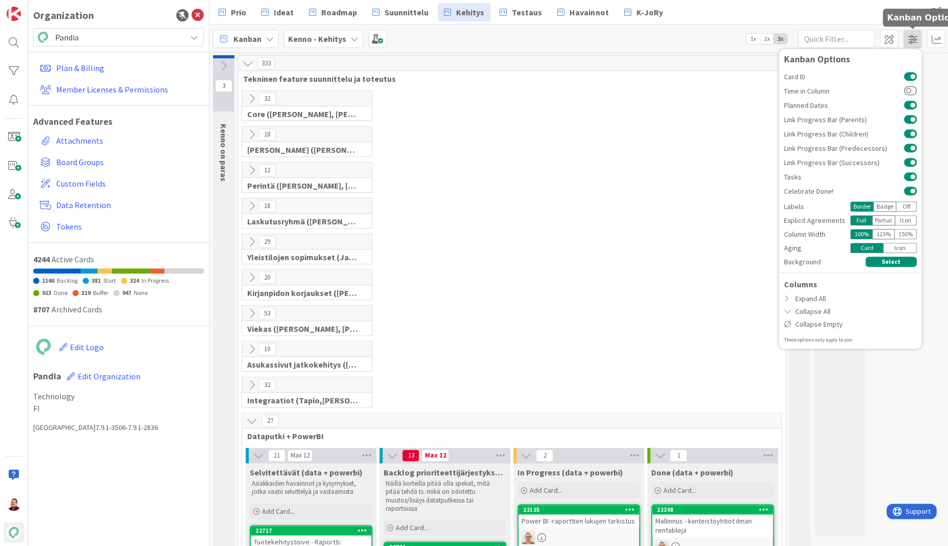
click at [911, 39] on span at bounding box center [912, 39] width 18 height 18
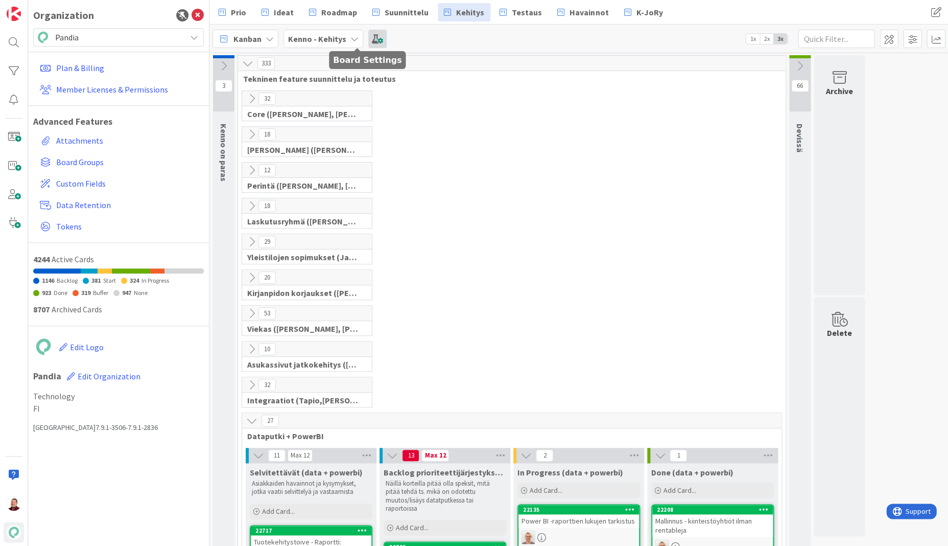
click at [368, 38] on span at bounding box center [377, 39] width 18 height 18
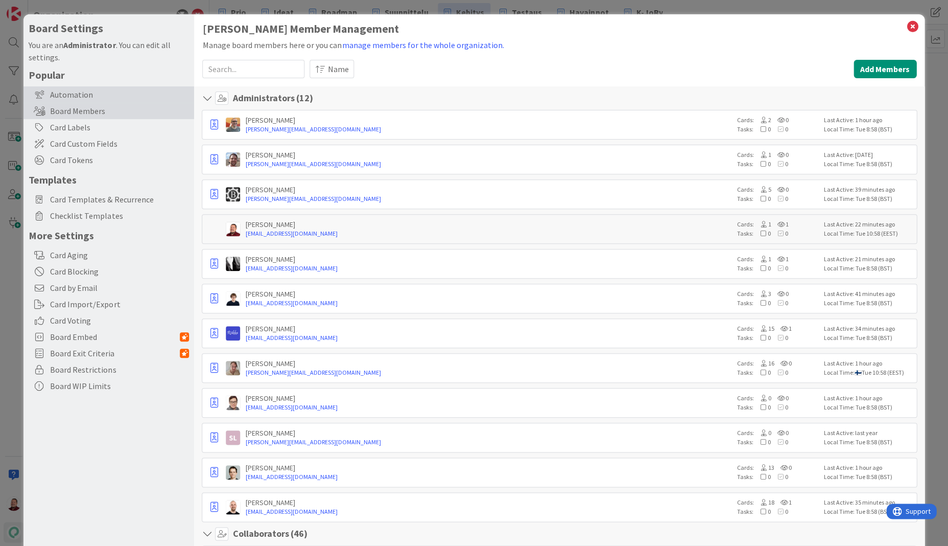
click at [64, 86] on div "Automation" at bounding box center [108, 94] width 171 height 16
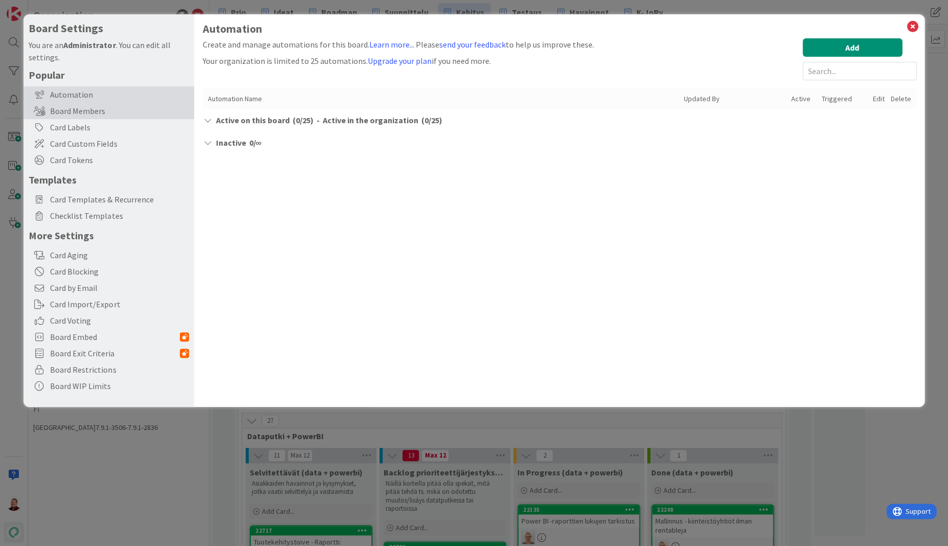
click at [69, 103] on div "Board Members" at bounding box center [108, 111] width 171 height 16
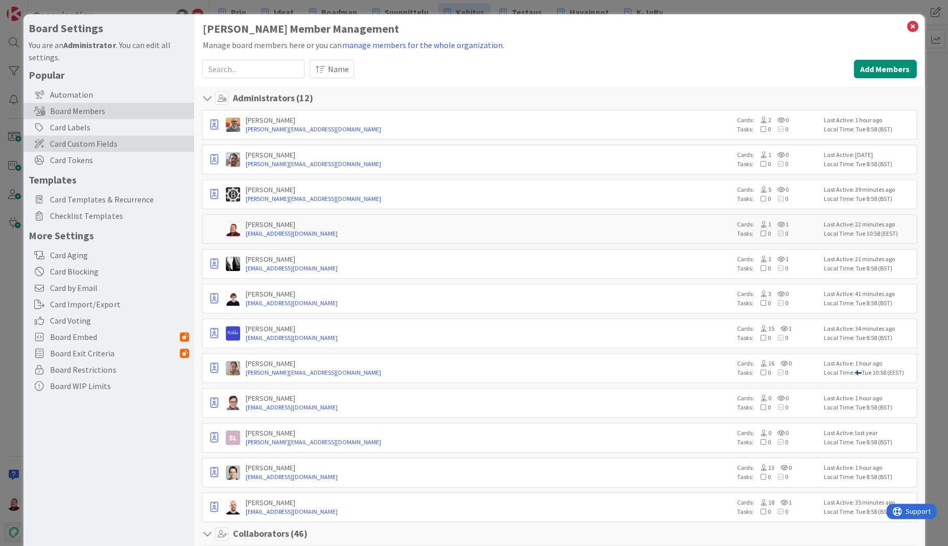
click at [123, 137] on span "Card Custom Fields" at bounding box center [119, 143] width 139 height 12
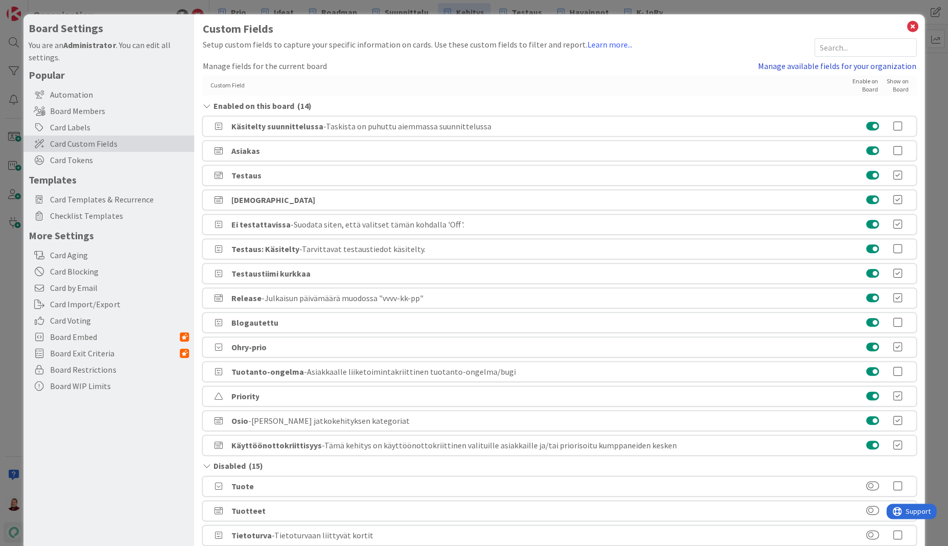
click at [808, 60] on link "Manage available fields for your organization" at bounding box center [837, 66] width 158 height 12
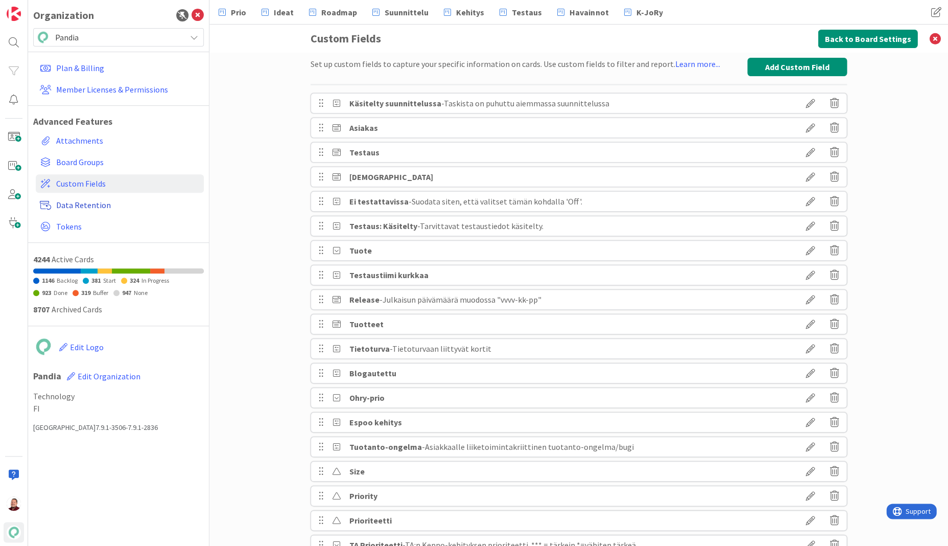
click at [89, 199] on span "Data Retention" at bounding box center [128, 205] width 144 height 12
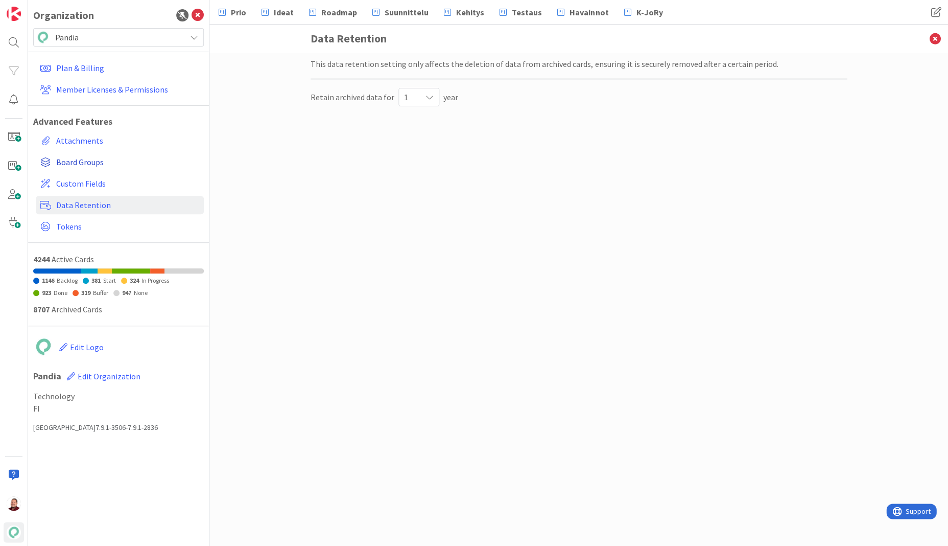
click at [77, 156] on span "Board Groups" at bounding box center [128, 162] width 144 height 12
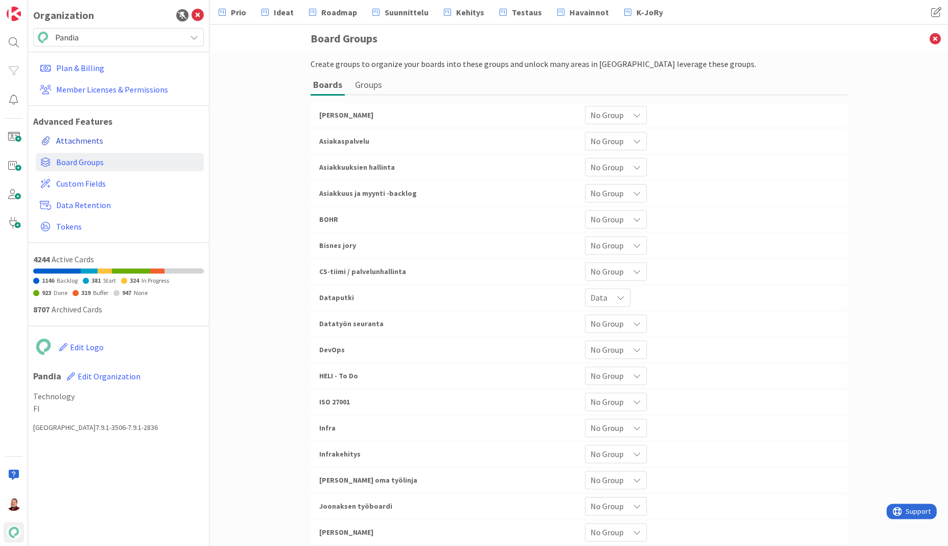
click at [77, 131] on link "Attachments" at bounding box center [120, 140] width 168 height 18
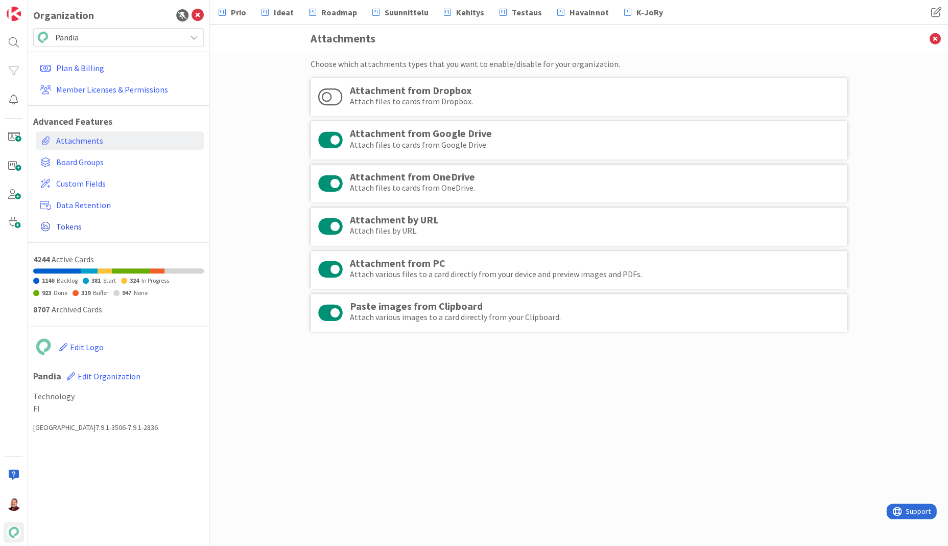
click at [75, 220] on span "Tokens" at bounding box center [128, 226] width 144 height 12
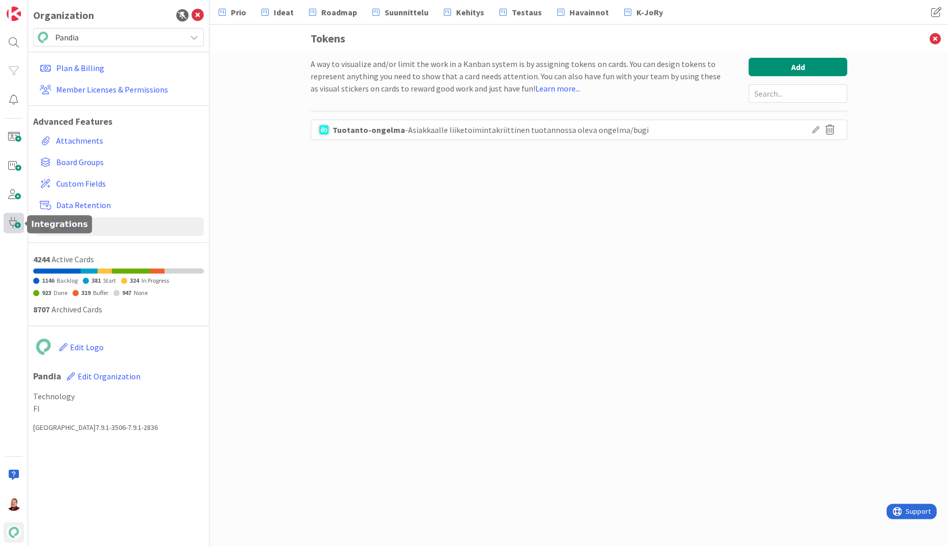
click at [18, 225] on span at bounding box center [14, 223] width 20 height 20
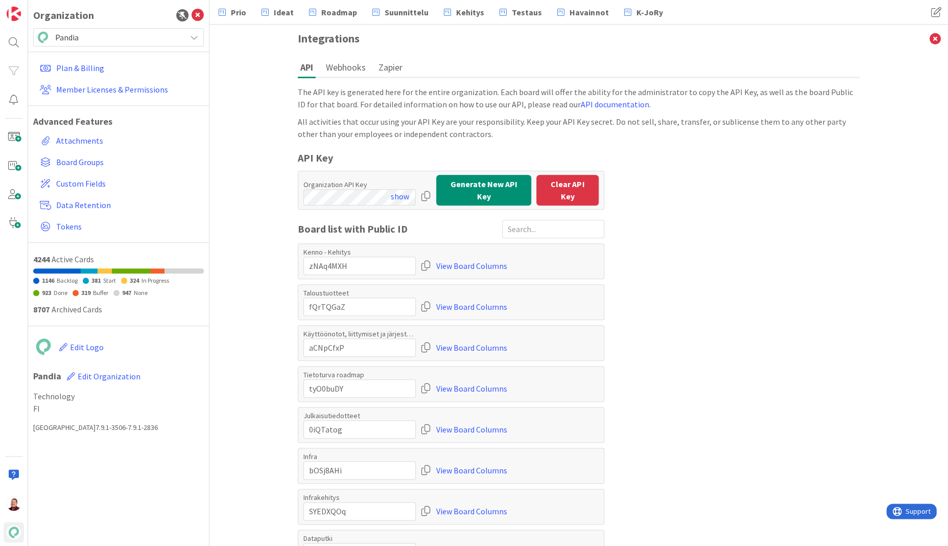
click at [424, 187] on div at bounding box center [426, 196] width 10 height 18
